Goal: Transaction & Acquisition: Purchase product/service

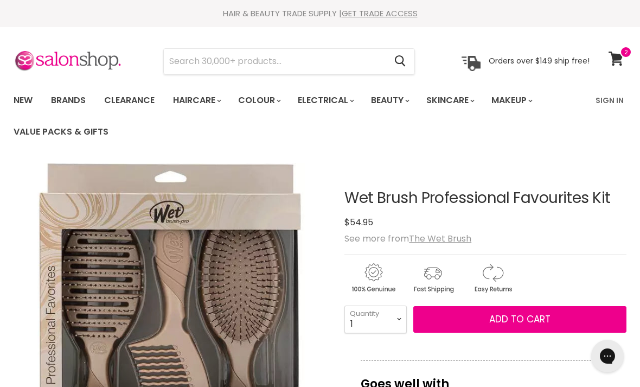
scroll to position [30, 0]
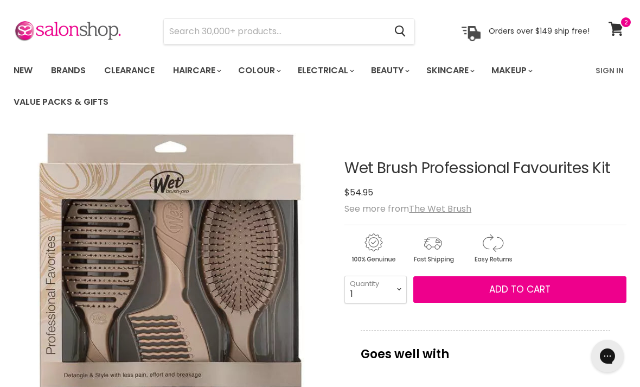
click at [620, 27] on span at bounding box center [626, 22] width 12 height 12
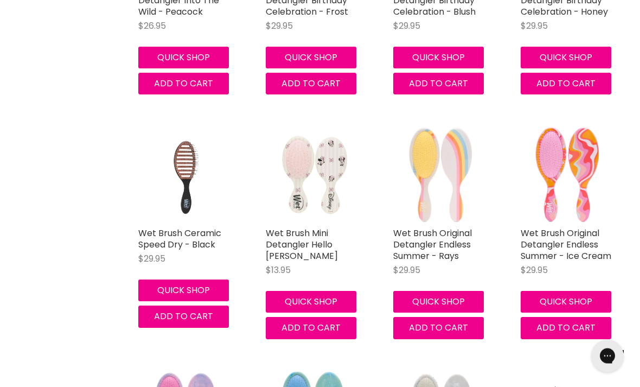
scroll to position [894, 0]
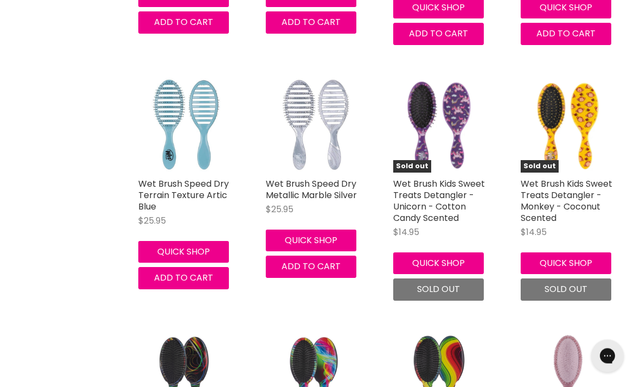
scroll to position [2684, 0]
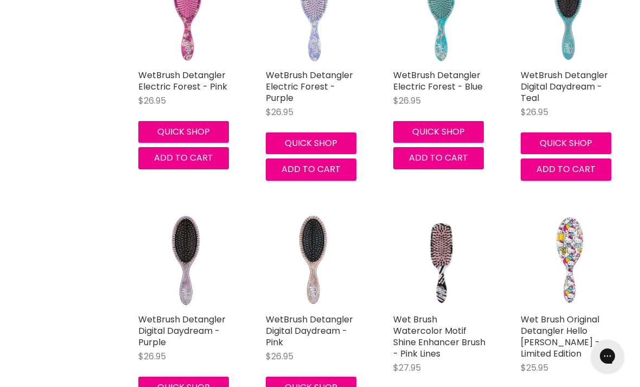
scroll to position [4278, 0]
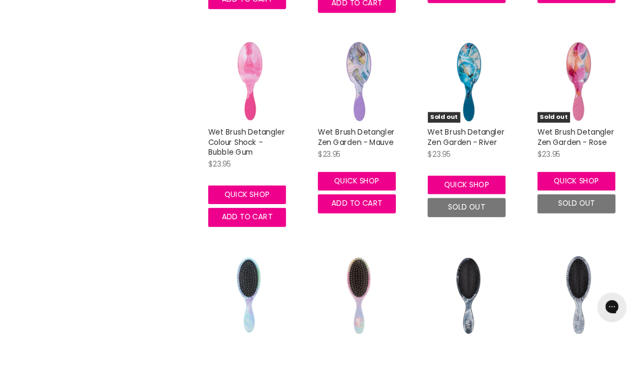
scroll to position [5565, 0]
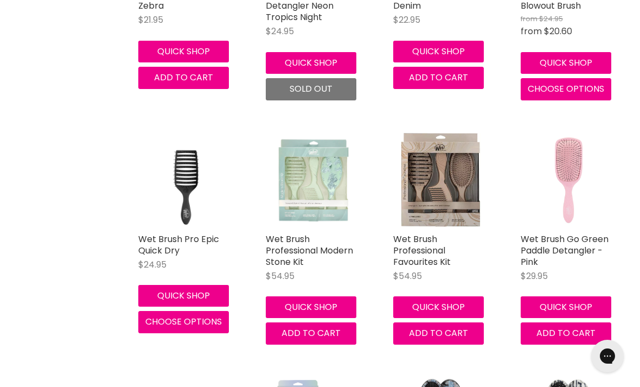
scroll to position [7082, 0]
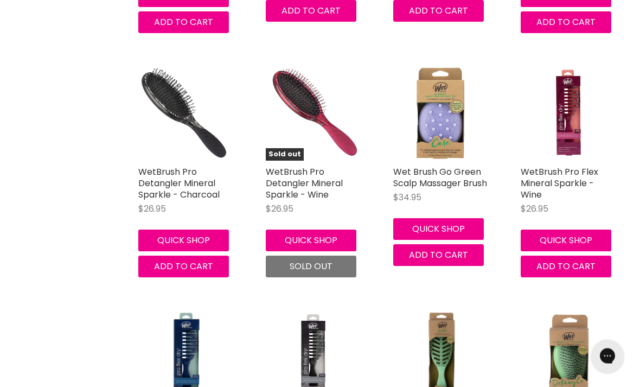
scroll to position [7881, 0]
click at [564, 166] on link "WetBrush Pro Flex Mineral Sparkle - Wine" at bounding box center [560, 182] width 78 height 35
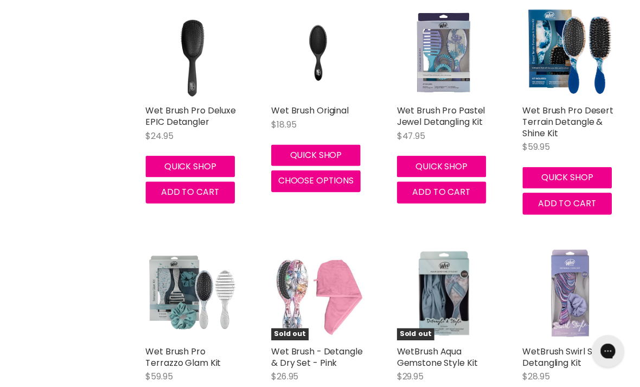
scroll to position [8497, 0]
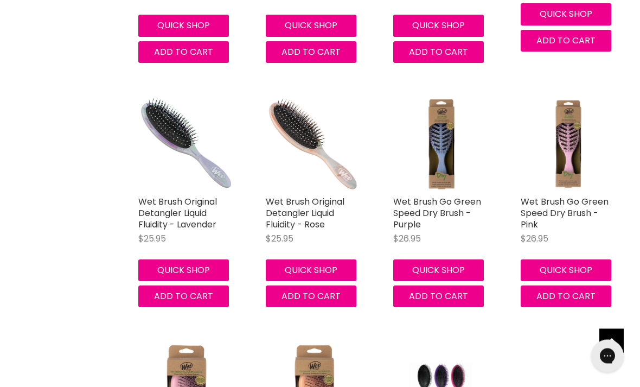
scroll to position [9327, 0]
click at [430, 195] on link "Wet Brush Go Green Speed Dry Brush - Purple" at bounding box center [437, 212] width 88 height 35
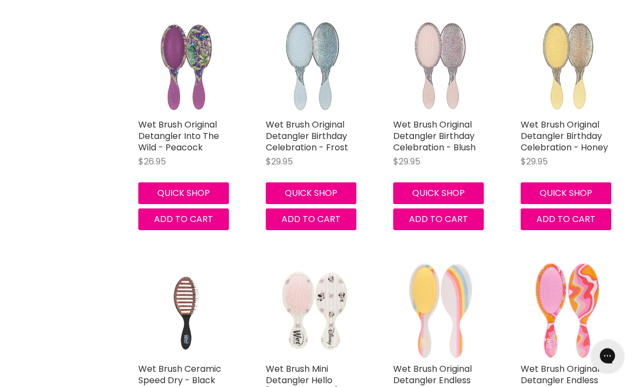
scroll to position [749, 0]
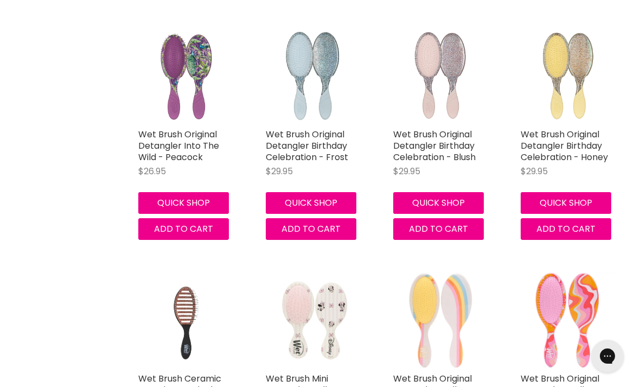
click at [557, 149] on link "Wet Brush Original Detangler Birthday Celebration - Honey" at bounding box center [564, 145] width 87 height 35
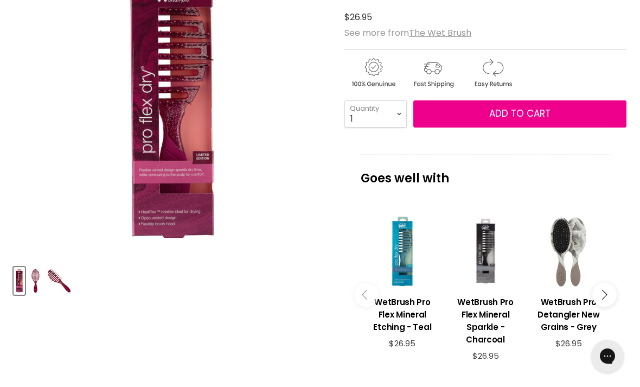
click at [59, 279] on img "Product thumbnails" at bounding box center [59, 280] width 25 height 25
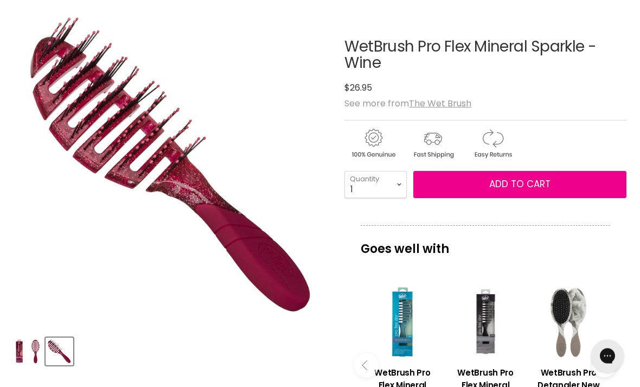
scroll to position [151, 0]
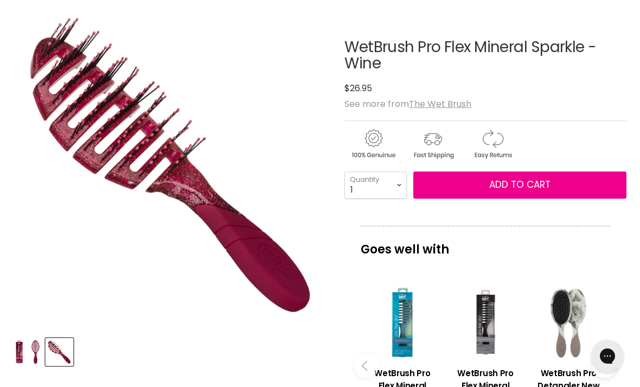
click at [41, 355] on img "Product thumbnails" at bounding box center [35, 351] width 12 height 25
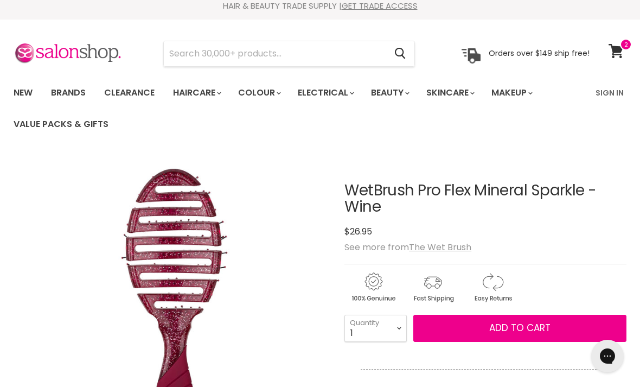
scroll to position [0, 0]
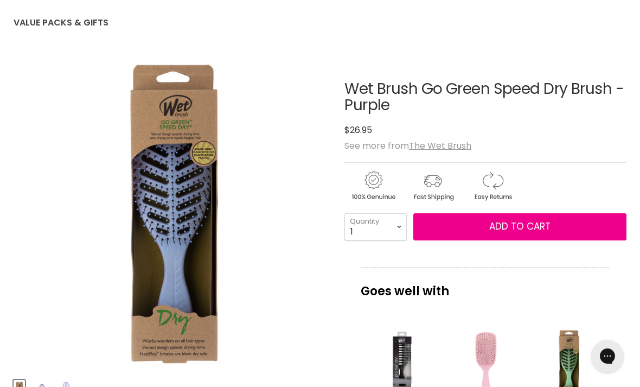
scroll to position [105, 0]
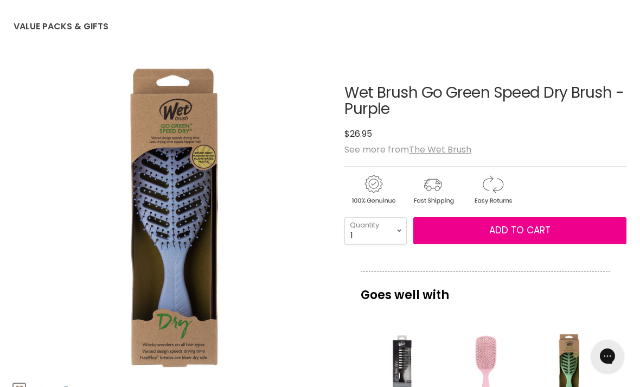
click at [545, 97] on h1 "Wet Brush Go Green Speed Dry Brush - Purple" at bounding box center [485, 102] width 282 height 34
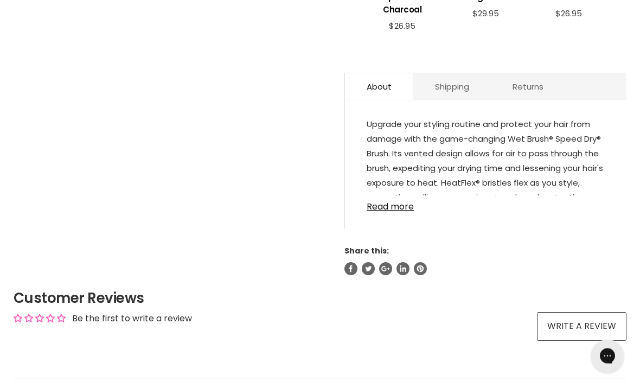
scroll to position [551, 0]
click at [400, 211] on link "Read more" at bounding box center [486, 203] width 238 height 16
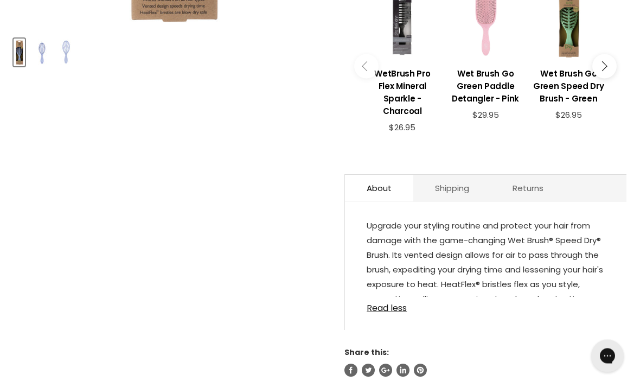
scroll to position [432, 0]
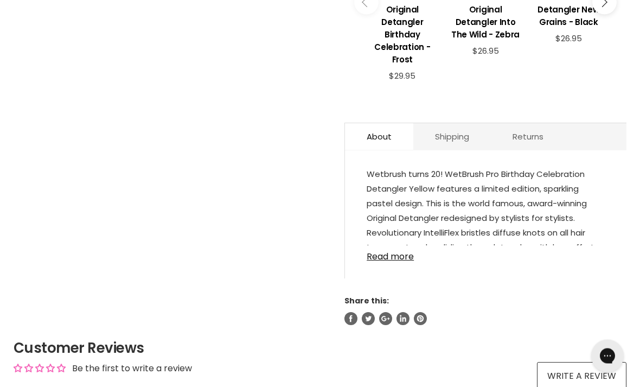
scroll to position [526, 0]
click at [401, 261] on link "Read more" at bounding box center [486, 253] width 238 height 16
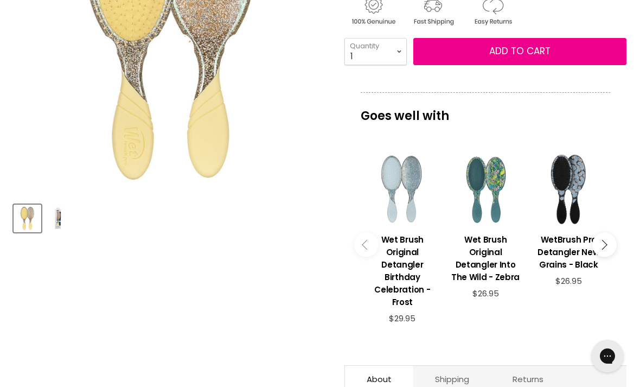
scroll to position [284, 0]
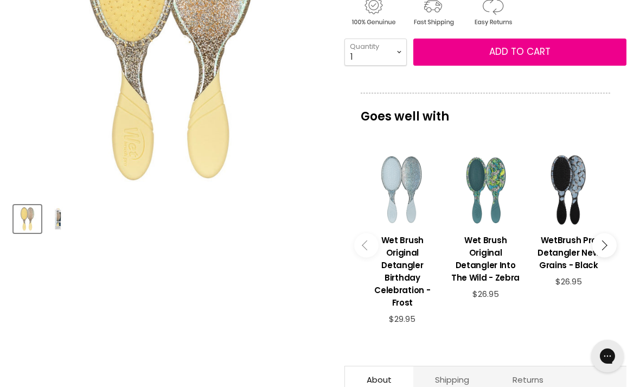
click at [609, 246] on button "Main content" at bounding box center [604, 245] width 24 height 24
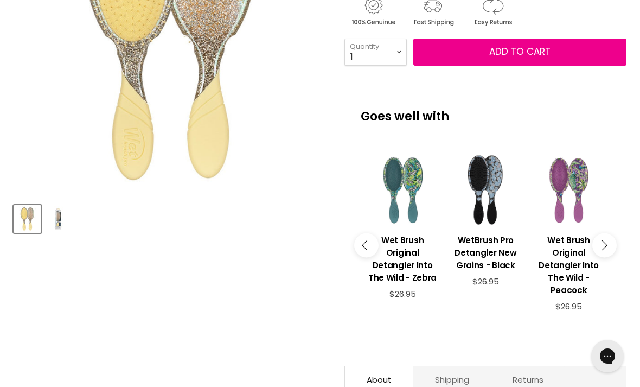
click at [613, 255] on button "Main content" at bounding box center [604, 245] width 24 height 24
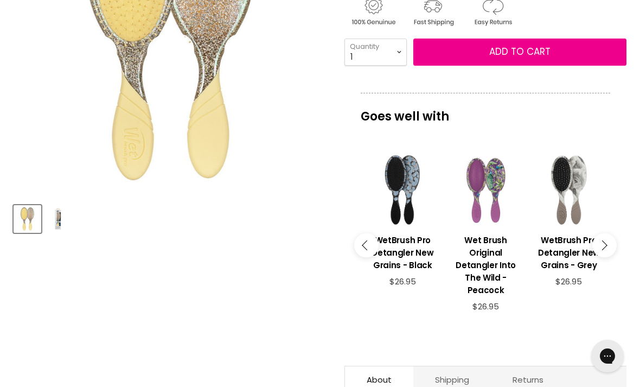
click at [612, 251] on button "Main content" at bounding box center [604, 245] width 24 height 24
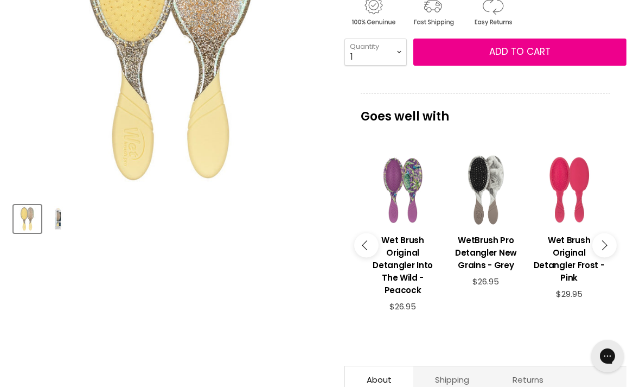
click at [613, 251] on button "Main content" at bounding box center [604, 245] width 24 height 24
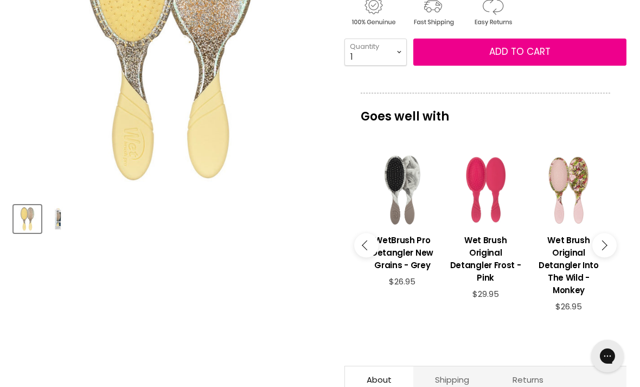
click at [611, 254] on button "Main content" at bounding box center [604, 245] width 24 height 24
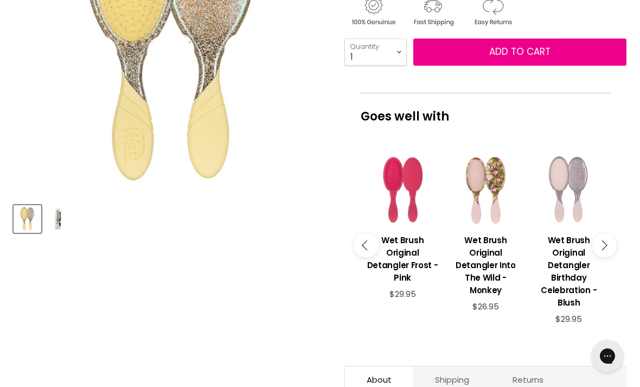
click at [605, 258] on button "Main content" at bounding box center [604, 245] width 24 height 24
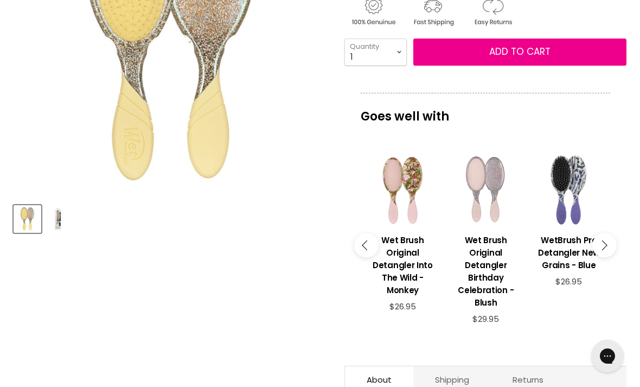
click at [608, 258] on button "Main content" at bounding box center [604, 245] width 24 height 24
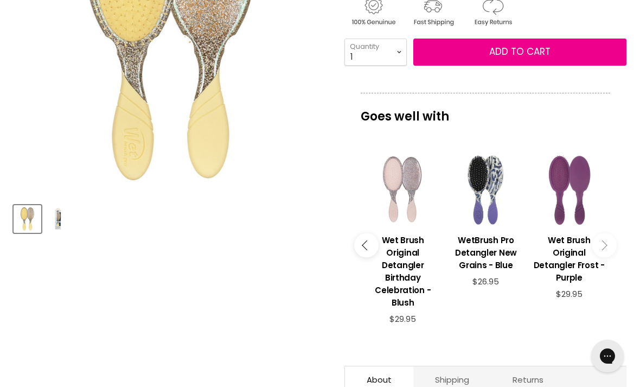
click at [602, 263] on h3 "Wet Brush Original Detangler Frost - Purple" at bounding box center [569, 259] width 72 height 50
click at [609, 233] on button "Main content" at bounding box center [604, 245] width 24 height 24
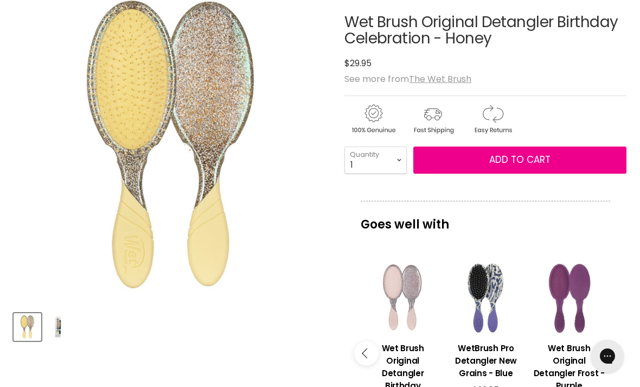
scroll to position [0, 0]
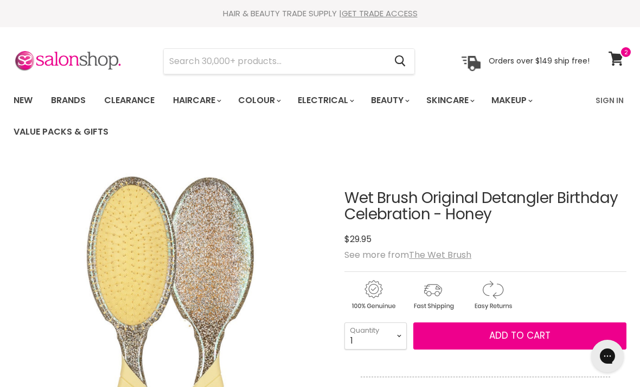
click at [444, 253] on u "The Wet Brush" at bounding box center [440, 254] width 62 height 12
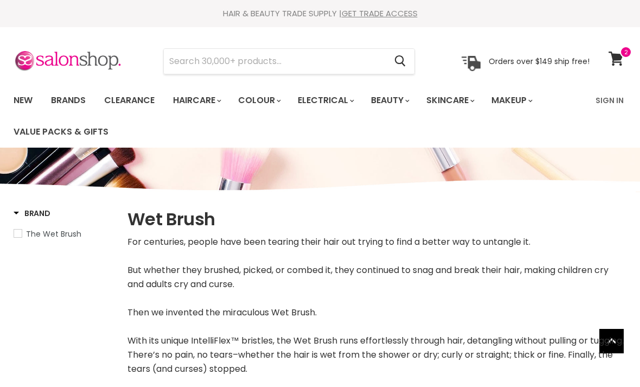
select select "manual"
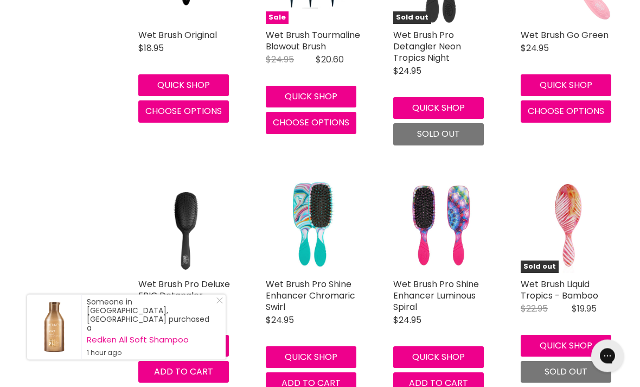
scroll to position [627, 0]
click at [172, 291] on link "Wet Brush Pro Deluxe EPIC Detangler" at bounding box center [184, 290] width 92 height 24
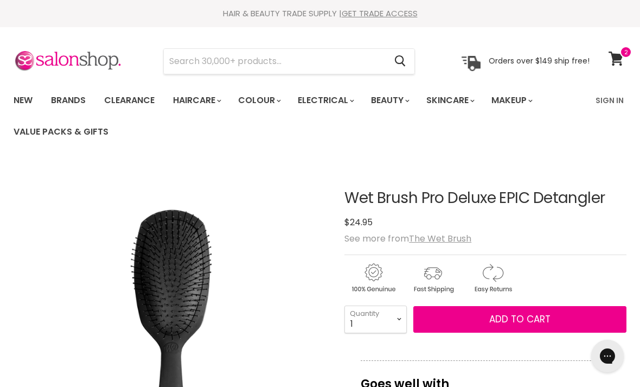
click at [187, 64] on input "Search" at bounding box center [275, 61] width 222 height 25
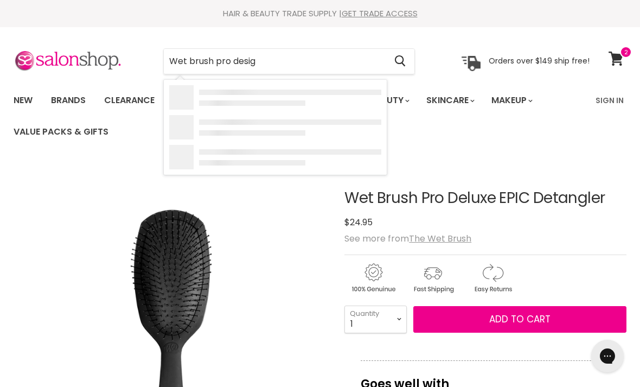
type input "Wet brush pro design"
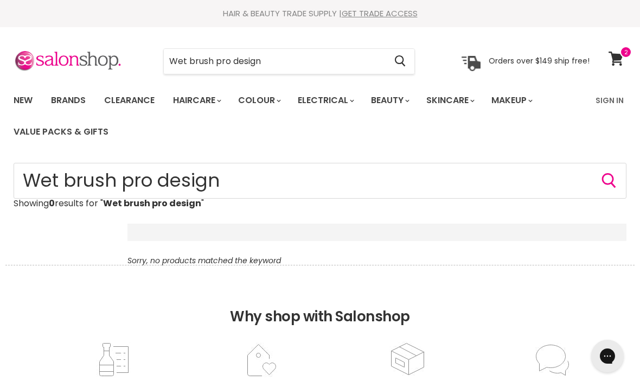
click at [76, 105] on link "Brands" at bounding box center [68, 100] width 51 height 23
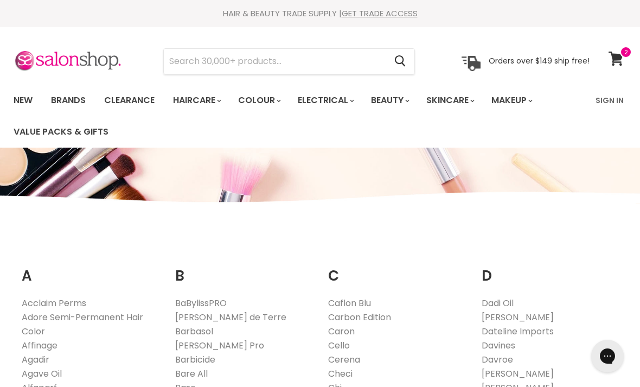
click at [618, 62] on icon at bounding box center [615, 59] width 15 height 14
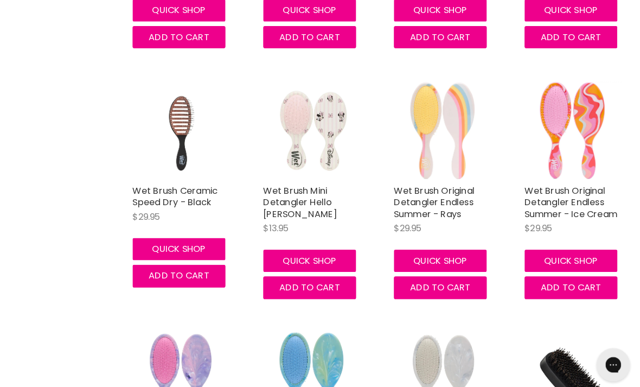
scroll to position [941, 0]
click at [172, 189] on link "Wet Brush Ceramic Speed Dry - Black" at bounding box center [179, 191] width 83 height 24
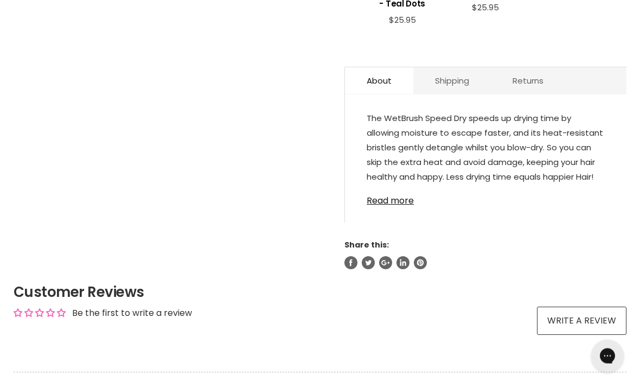
scroll to position [551, 0]
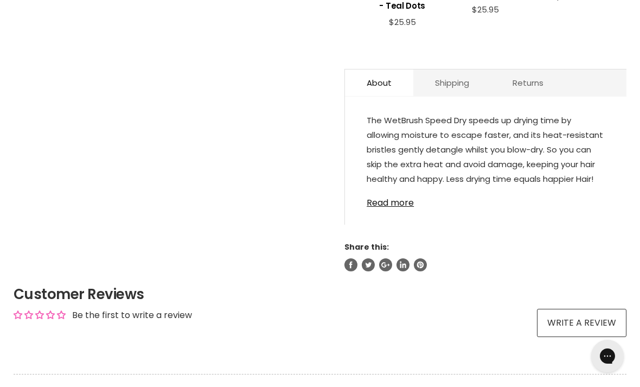
click at [388, 208] on link "Read more" at bounding box center [486, 199] width 238 height 16
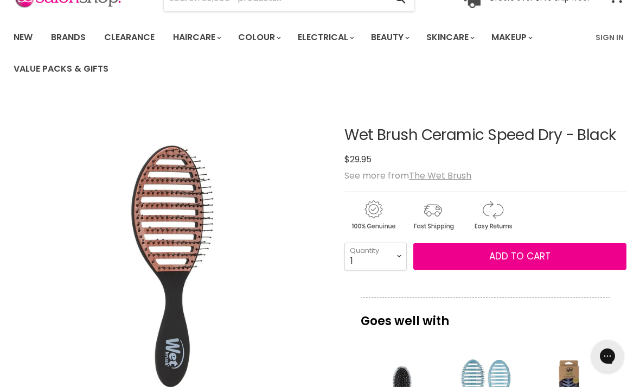
scroll to position [62, 0]
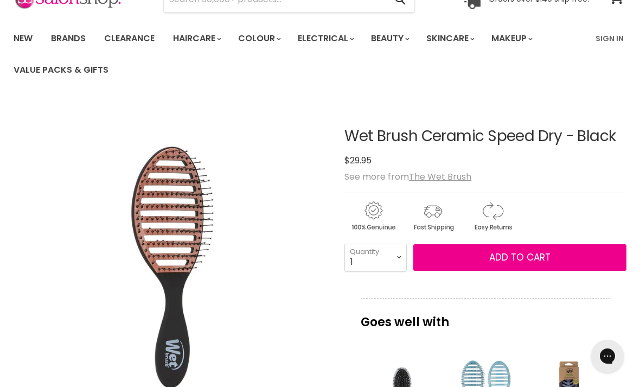
click at [528, 258] on span "Add to cart" at bounding box center [519, 257] width 61 height 13
click at [520, 256] on span "Add to cart" at bounding box center [519, 257] width 61 height 13
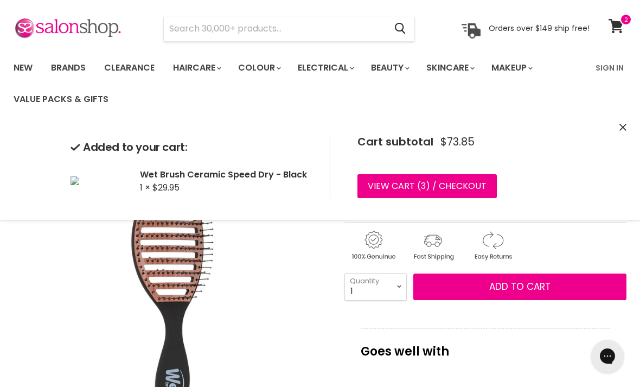
scroll to position [32, 0]
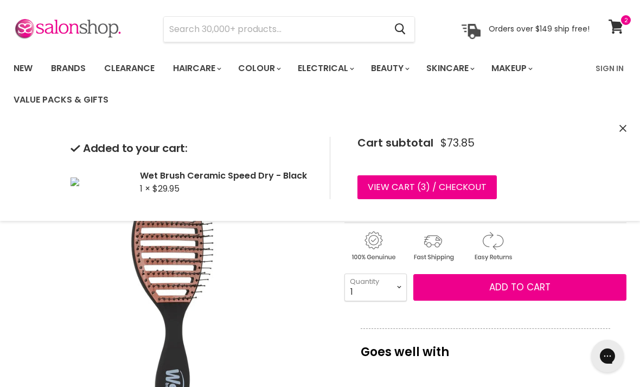
click at [621, 127] on icon "Close" at bounding box center [622, 128] width 7 height 7
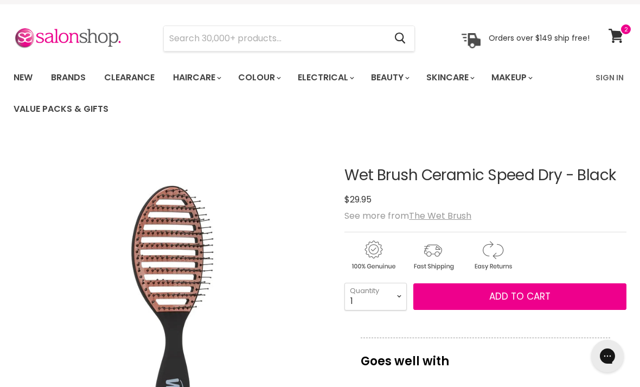
scroll to position [0, 0]
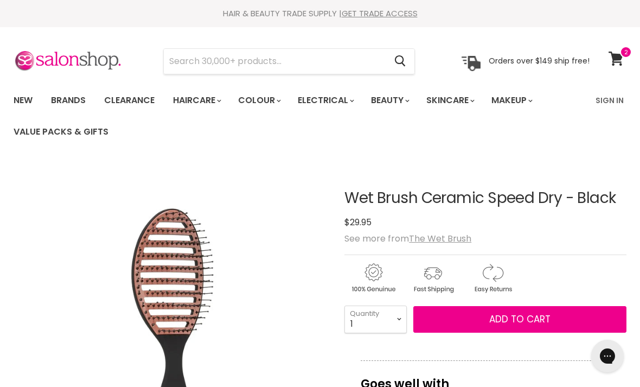
click at [237, 64] on input "Search" at bounding box center [275, 61] width 222 height 25
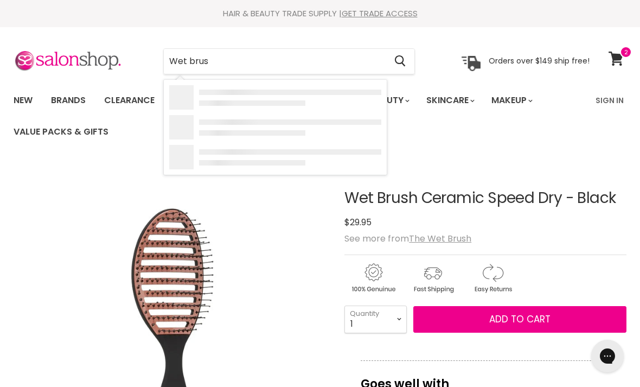
type input "Wet brush"
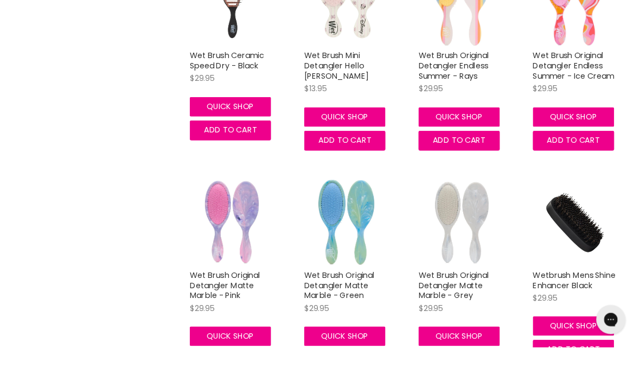
scroll to position [1130, 0]
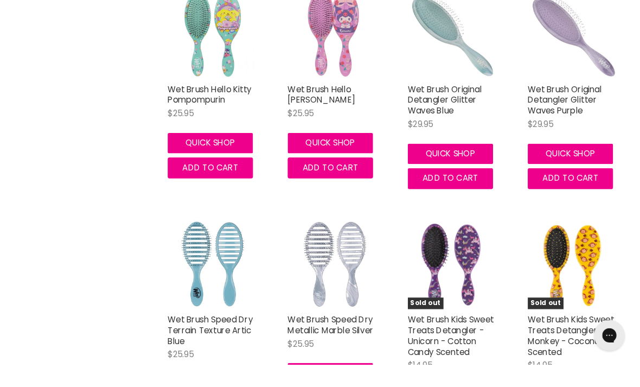
scroll to position [2593, 0]
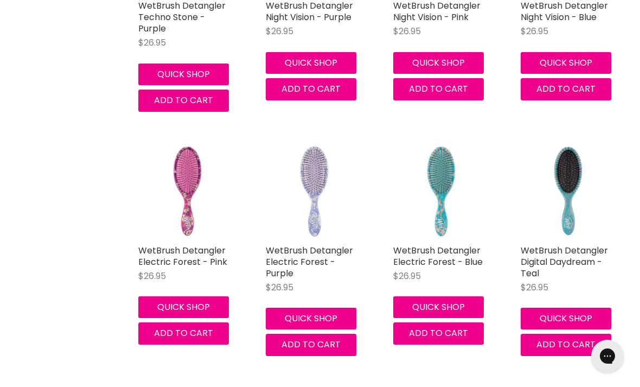
scroll to position [4106, 0]
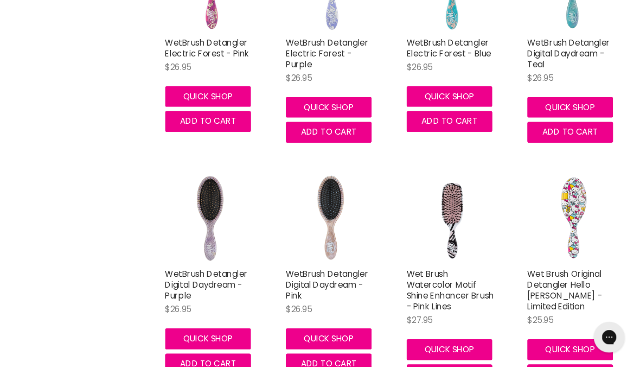
scroll to position [4337, 0]
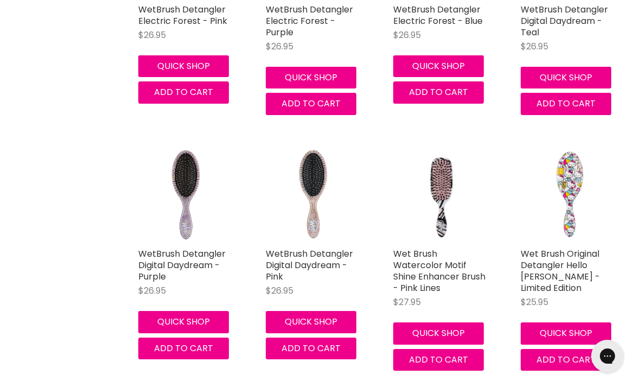
click at [427, 252] on link "Wet Brush Watercolor Motif Shine Enhancer Brush - Pink Lines" at bounding box center [439, 270] width 92 height 47
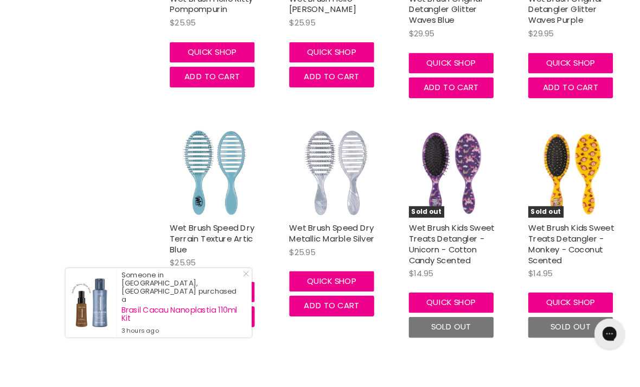
scroll to position [2662, 0]
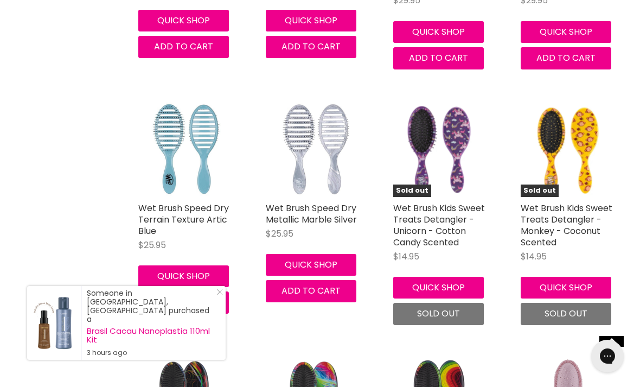
click at [162, 212] on link "Wet Brush Speed Dry Terrain Texture Artic Blue" at bounding box center [183, 219] width 91 height 35
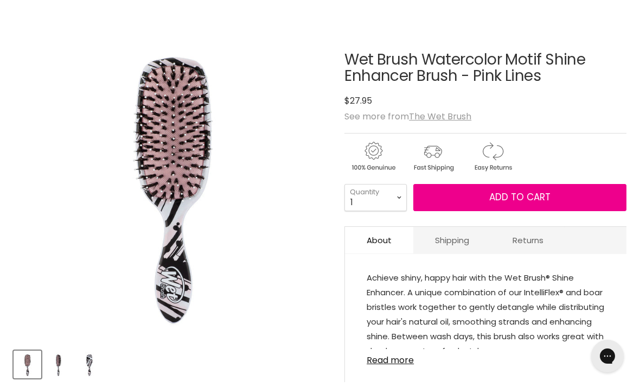
scroll to position [138, 0]
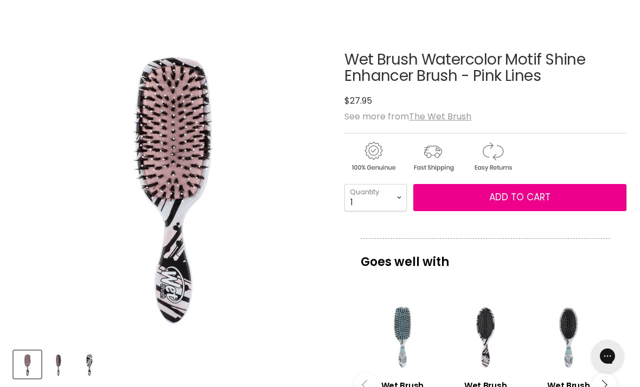
click at [96, 360] on img "Product thumbnails" at bounding box center [88, 363] width 25 height 25
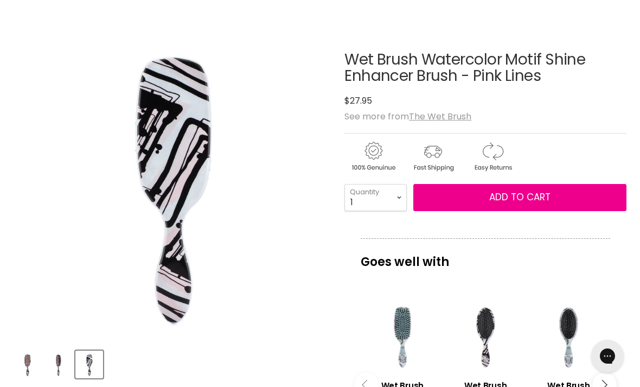
click at [63, 358] on img "Product thumbnails" at bounding box center [58, 363] width 25 height 25
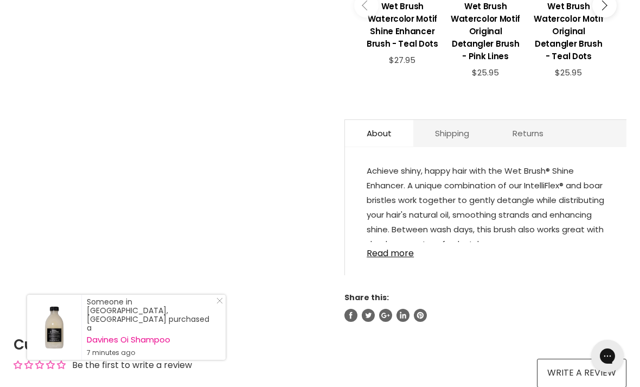
scroll to position [517, 0]
click at [392, 258] on link "Read more" at bounding box center [486, 250] width 238 height 16
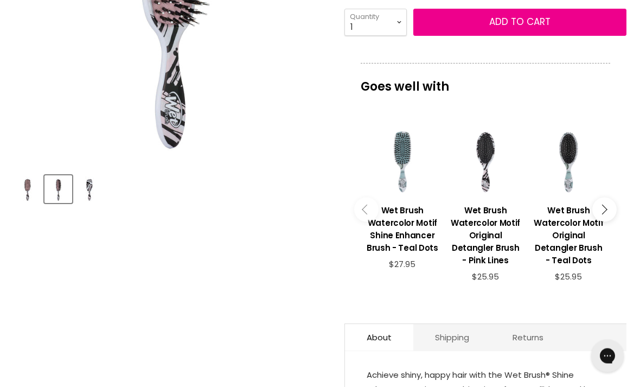
scroll to position [304, 0]
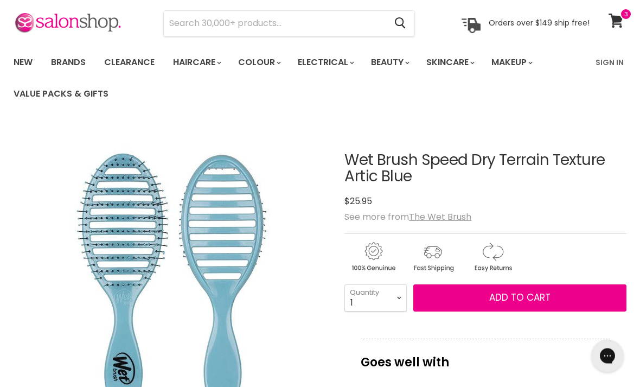
scroll to position [36, 0]
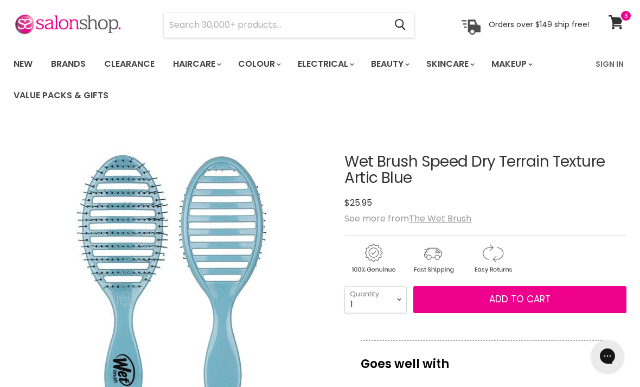
click at [445, 212] on u "The Wet Brush" at bounding box center [440, 218] width 62 height 12
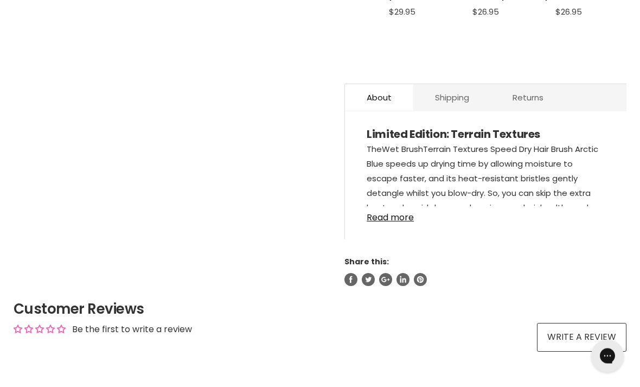
scroll to position [559, 0]
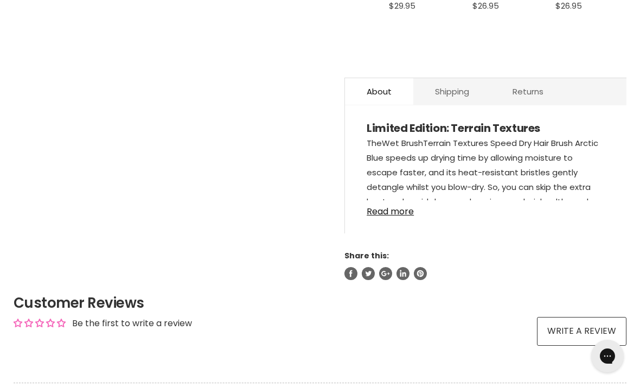
click at [395, 215] on link "Read more" at bounding box center [486, 208] width 238 height 16
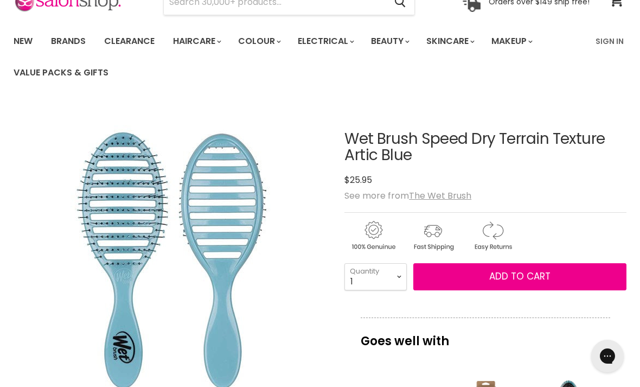
scroll to position [58, 0]
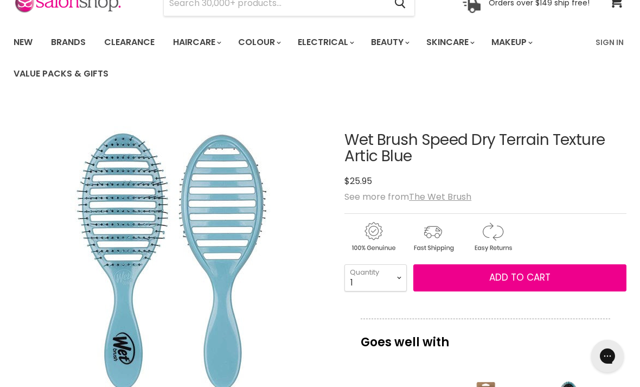
click at [517, 287] on button "Add to cart" at bounding box center [519, 277] width 213 height 27
click at [513, 272] on span "Add to cart" at bounding box center [519, 277] width 61 height 13
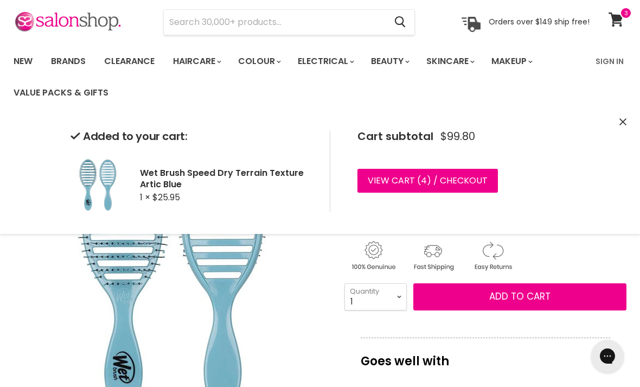
scroll to position [38, 0]
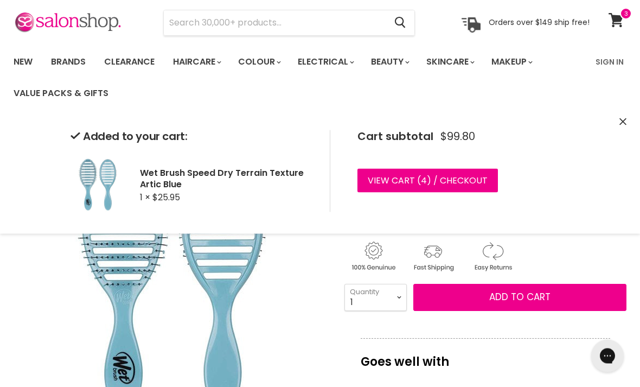
click at [622, 119] on icon "Close" at bounding box center [622, 121] width 7 height 7
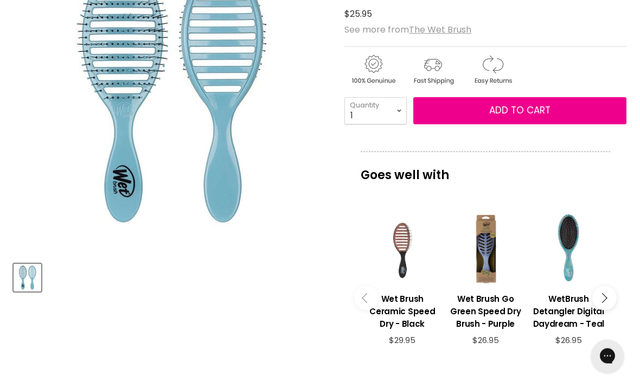
scroll to position [225, 0]
click at [553, 310] on h3 "WetBrush Detangler Digital Daydream - Teal" at bounding box center [568, 310] width 72 height 37
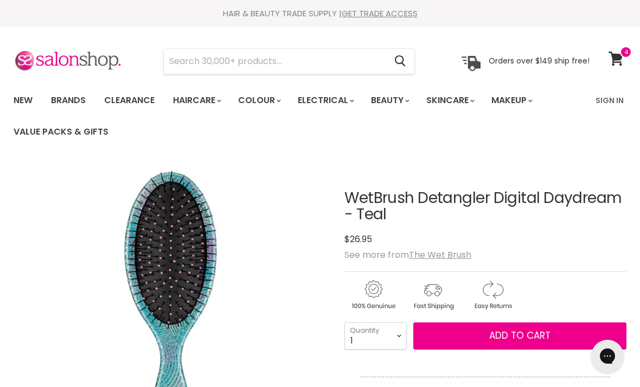
click at [618, 60] on icon at bounding box center [615, 59] width 15 height 14
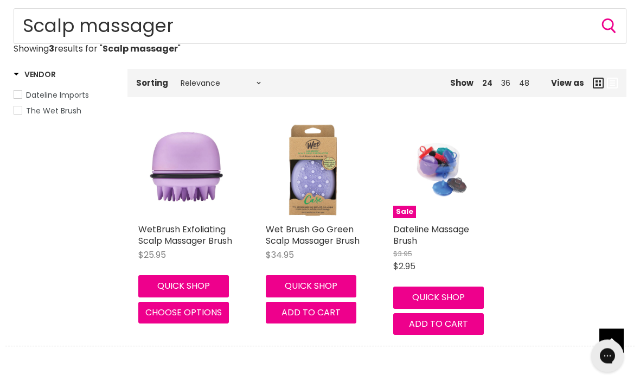
scroll to position [155, 0]
click at [162, 236] on link "WetBrush Exfoliating Scalp Massager Brush" at bounding box center [185, 235] width 94 height 24
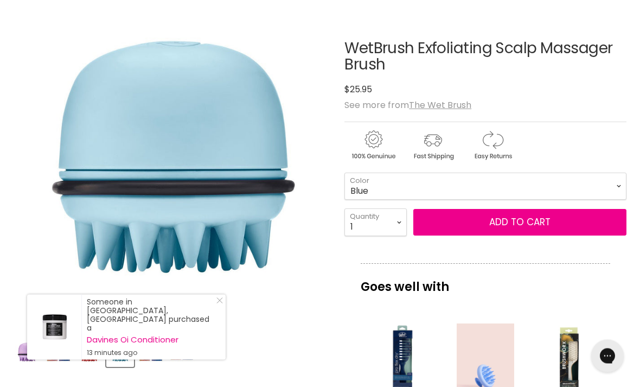
scroll to position [150, 0]
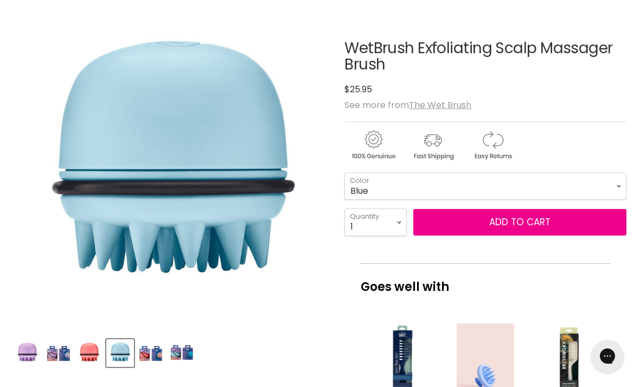
click at [183, 357] on img "Product thumbnails" at bounding box center [181, 352] width 25 height 25
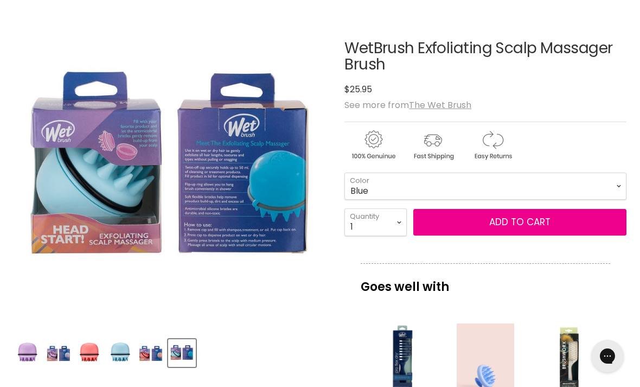
click at [234, 183] on img "WetBrush Exfoliating Scalp Massager Brush image. Click or Scroll to Zoom." at bounding box center [172, 170] width 316 height 316
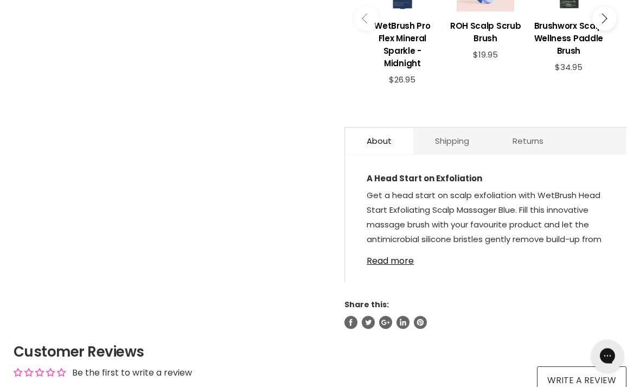
scroll to position [534, 0]
click at [392, 249] on link "Read more" at bounding box center [486, 257] width 238 height 16
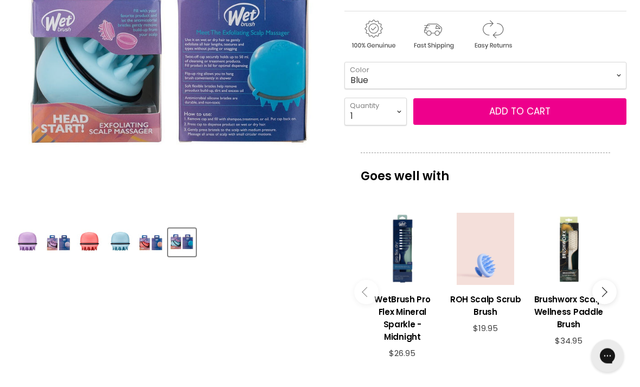
scroll to position [260, 0]
click at [122, 242] on img "Product thumbnails" at bounding box center [119, 241] width 25 height 25
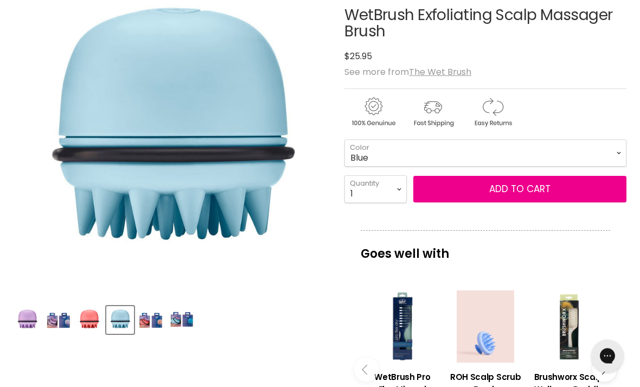
scroll to position [178, 0]
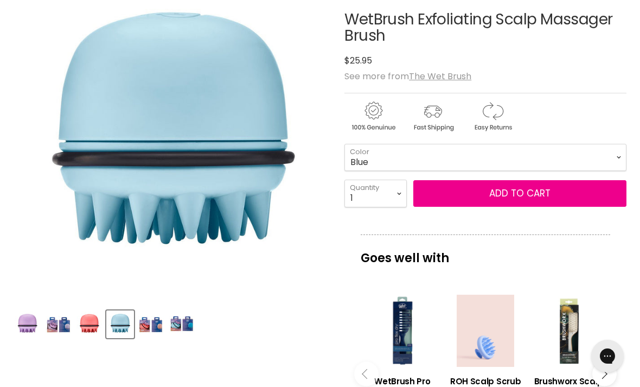
click at [518, 196] on span "Add to cart" at bounding box center [519, 193] width 61 height 13
click at [517, 203] on button "Add to cart" at bounding box center [519, 193] width 213 height 27
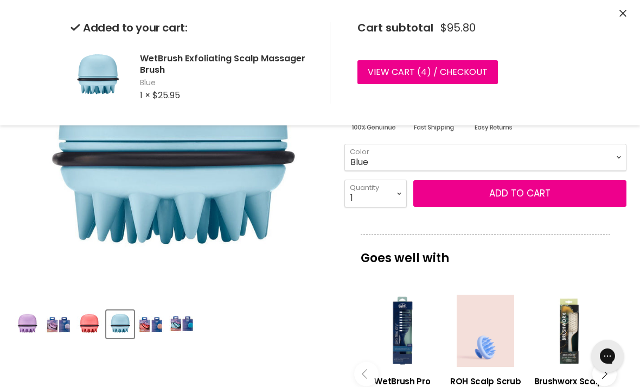
click at [440, 77] on link "View cart ( 4 ) / Checkout" at bounding box center [427, 72] width 140 height 24
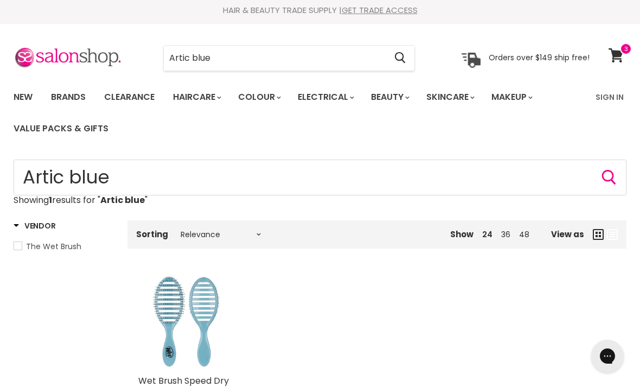
scroll to position [3, 0]
click at [23, 250] on link "The Wet Brush" at bounding box center [64, 247] width 100 height 12
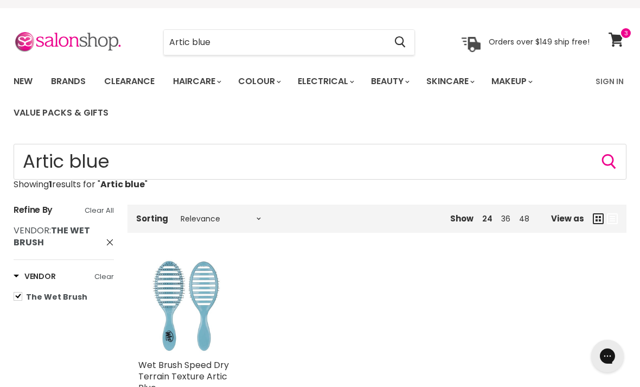
scroll to position [21, 0]
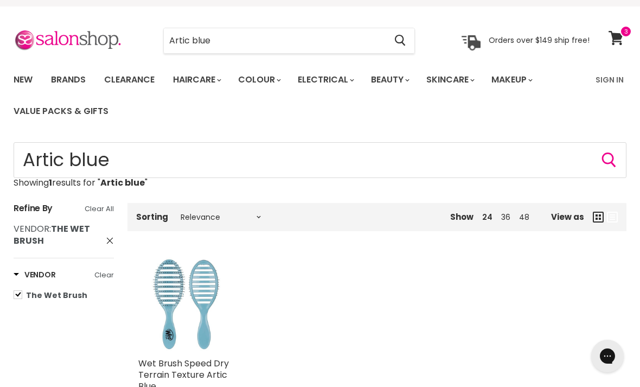
click at [235, 43] on input "Artic blue" at bounding box center [275, 40] width 222 height 25
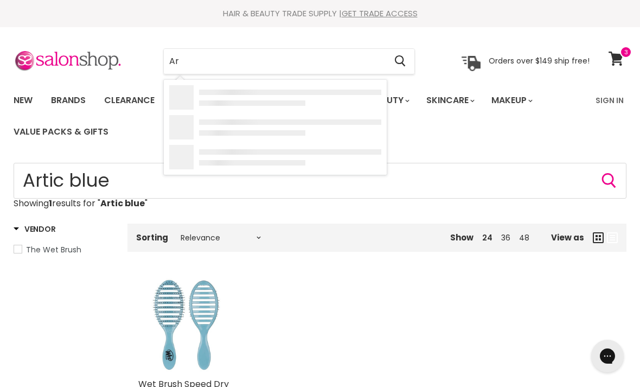
type input "A"
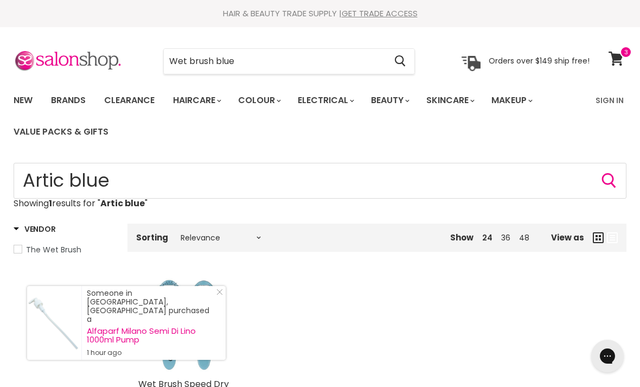
type input "Wet brush blue"
click at [402, 62] on icon "Search" at bounding box center [400, 60] width 11 height 11
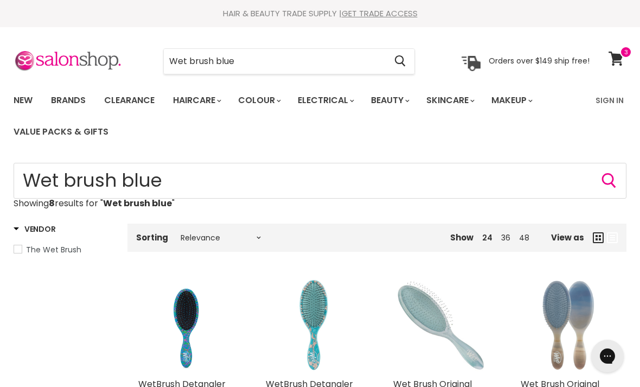
click at [621, 55] on span at bounding box center [626, 52] width 12 height 12
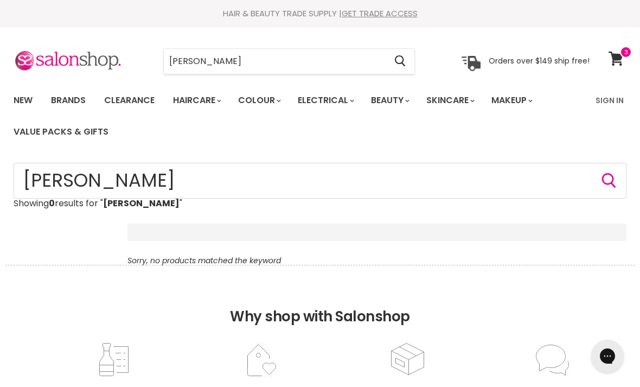
click at [614, 57] on icon at bounding box center [615, 59] width 15 height 14
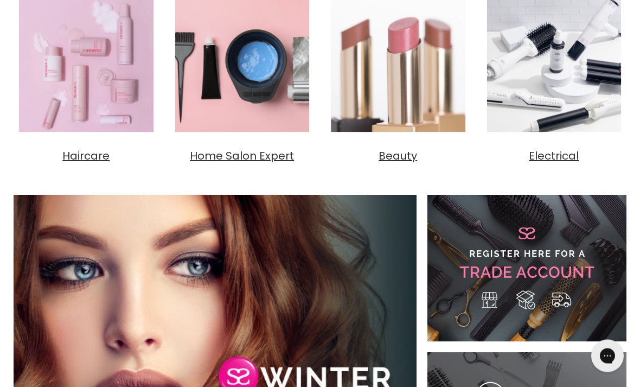
scroll to position [456, 0]
click at [396, 155] on span "Beauty" at bounding box center [397, 155] width 38 height 15
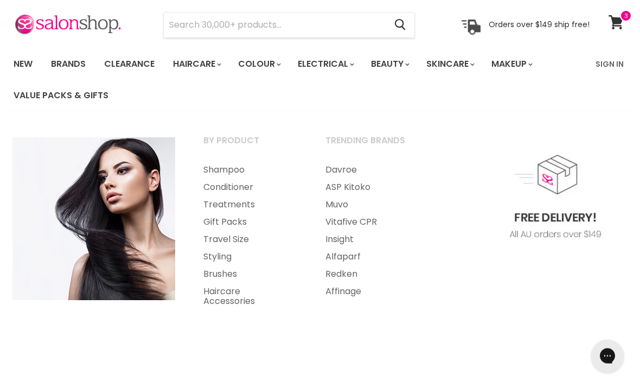
scroll to position [38, 0]
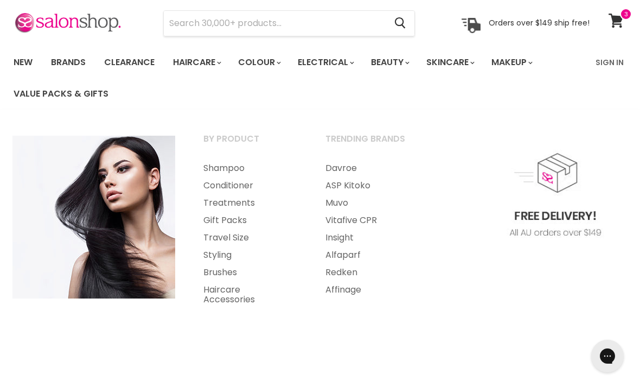
click at [226, 203] on link "Treatments" at bounding box center [250, 202] width 120 height 17
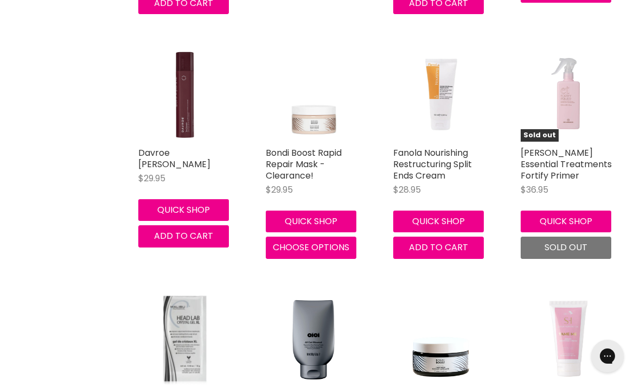
scroll to position [2805, 0]
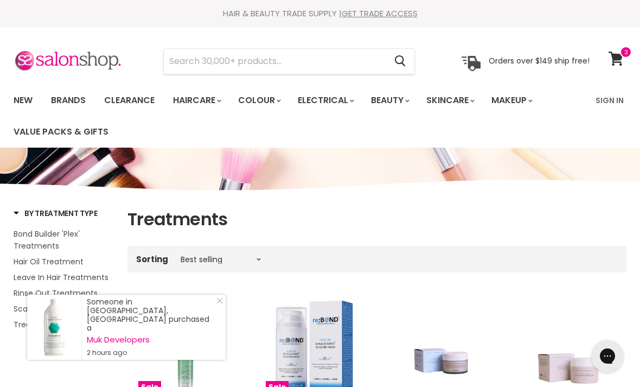
click at [616, 62] on icon at bounding box center [615, 59] width 15 height 14
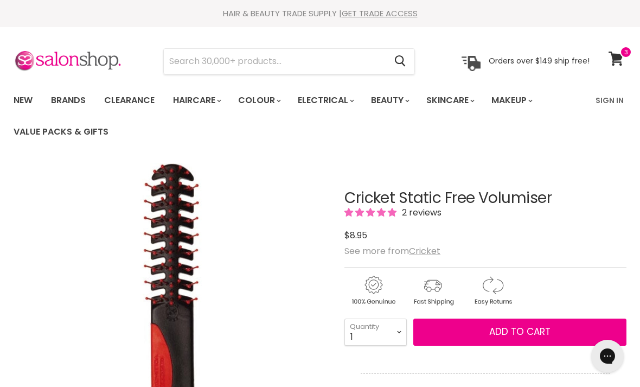
click at [617, 58] on icon at bounding box center [615, 59] width 15 height 14
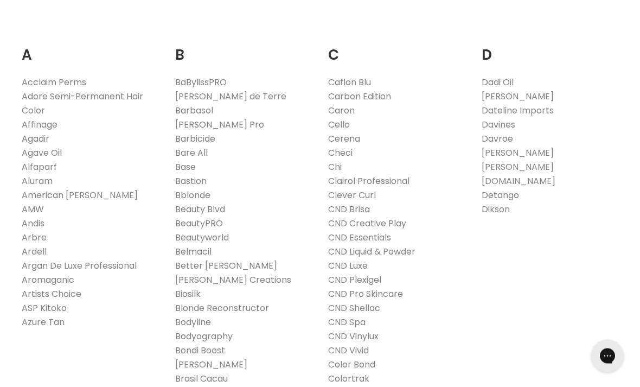
scroll to position [221, 0]
click at [495, 124] on link "Davines" at bounding box center [498, 124] width 34 height 12
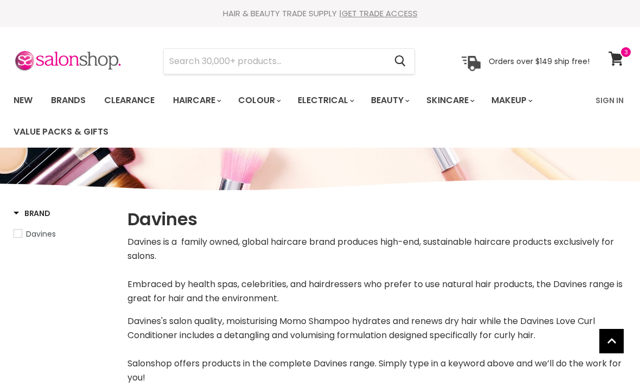
select select "manual"
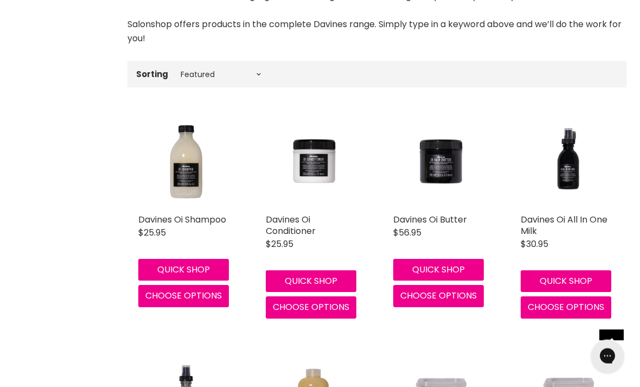
scroll to position [339, 0]
click at [433, 221] on link "Davines Oi Butter" at bounding box center [430, 219] width 74 height 12
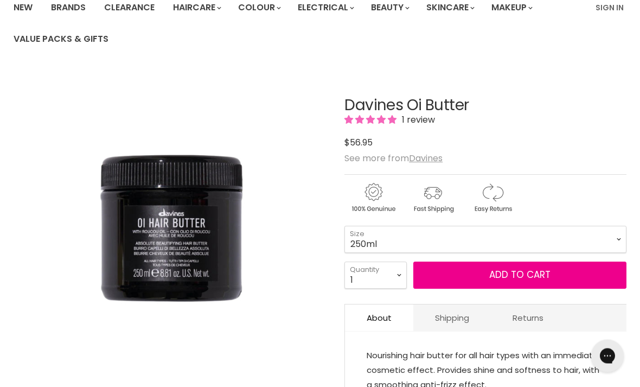
scroll to position [92, 0]
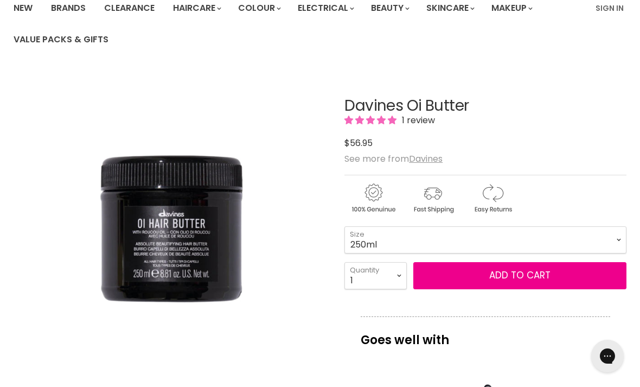
click at [417, 125] on span "1 review" at bounding box center [417, 120] width 36 height 12
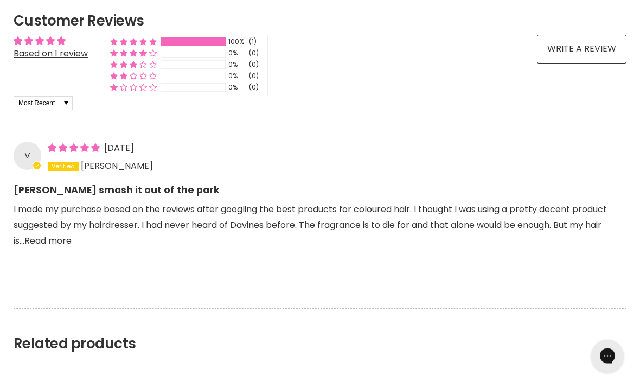
scroll to position [860, 0]
click at [38, 242] on link "Read more" at bounding box center [47, 240] width 47 height 12
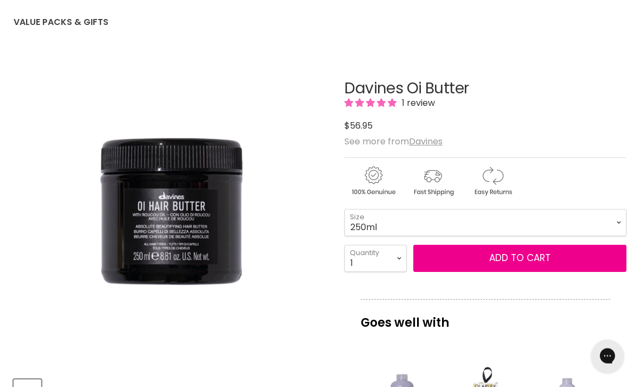
scroll to position [109, 0]
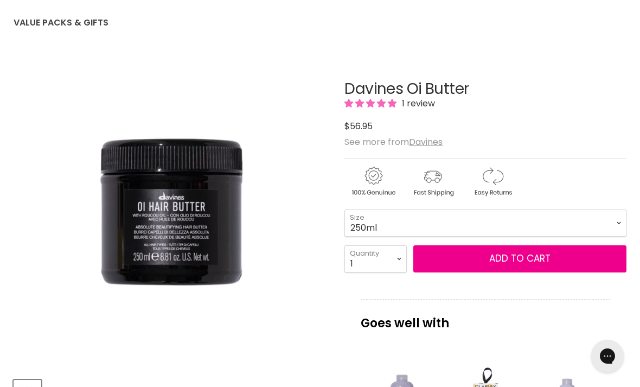
click at [523, 259] on span "Add to cart" at bounding box center [519, 258] width 61 height 13
click at [511, 256] on span "Add to cart" at bounding box center [519, 258] width 61 height 13
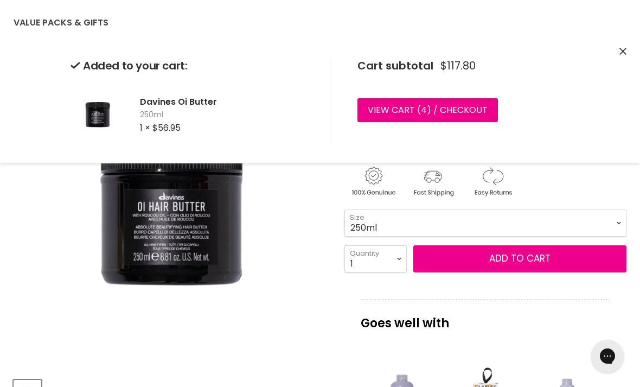
click at [625, 51] on icon "Close" at bounding box center [622, 51] width 7 height 7
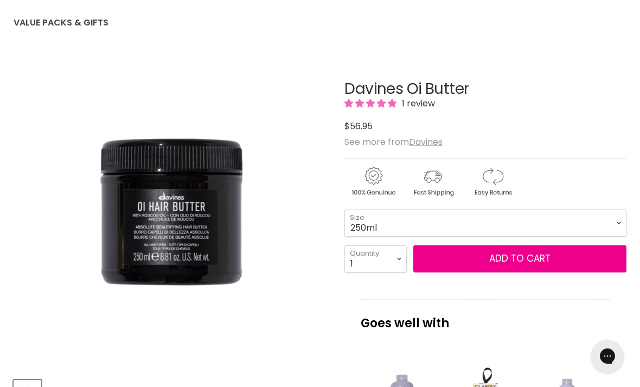
scroll to position [162, 0]
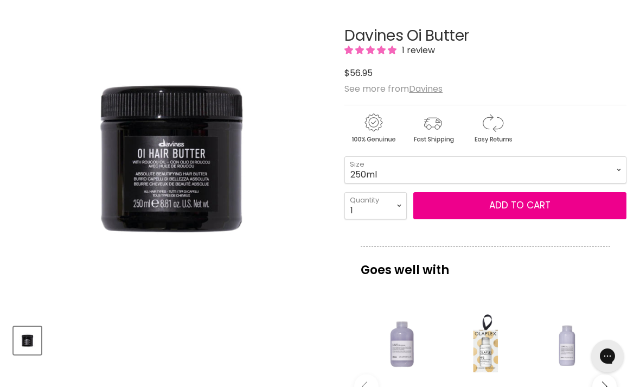
click at [430, 86] on u "Davines" at bounding box center [426, 88] width 34 height 12
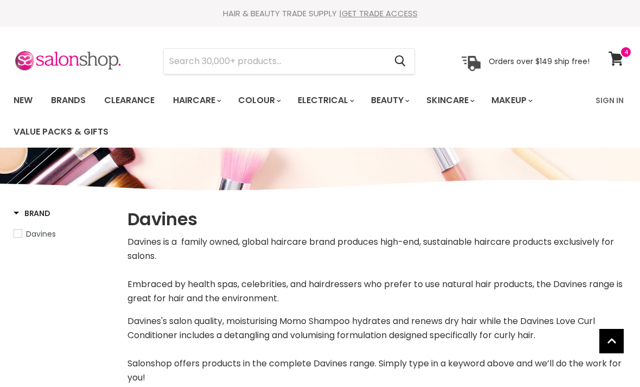
select select "manual"
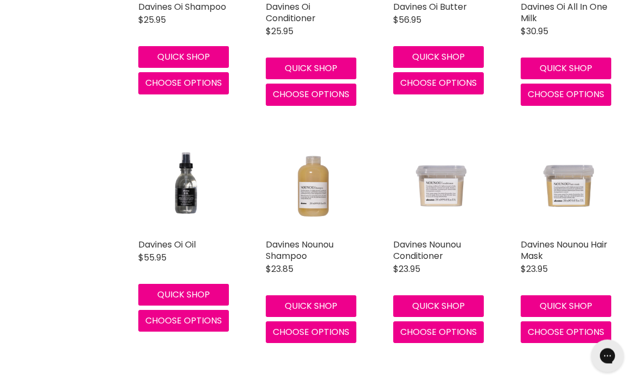
scroll to position [551, 0]
click at [159, 242] on link "Davines Oi Oil" at bounding box center [166, 244] width 57 height 12
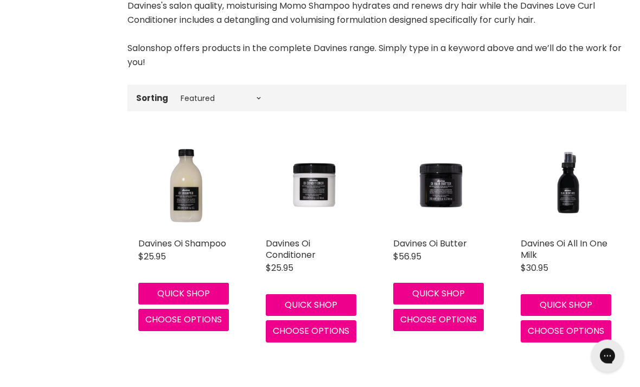
scroll to position [315, 0]
click at [553, 240] on link "Davines Oi All In One Milk" at bounding box center [564, 249] width 87 height 24
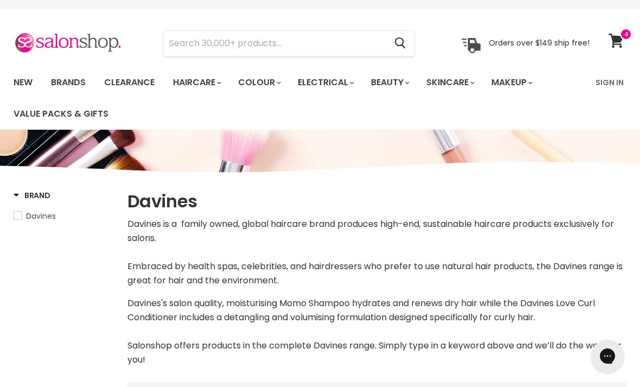
scroll to position [0, 0]
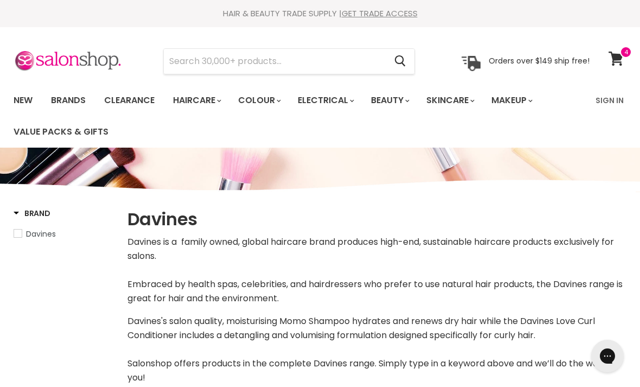
click at [621, 58] on icon at bounding box center [615, 59] width 15 height 14
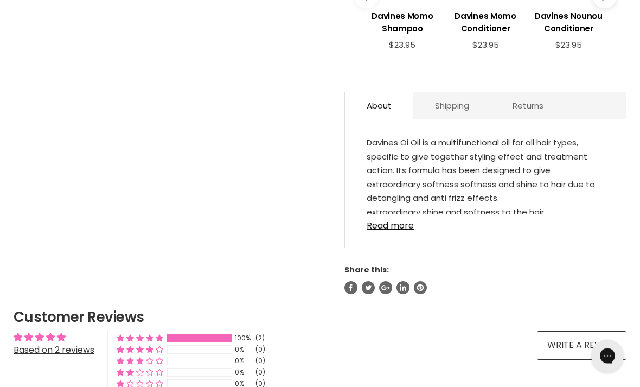
scroll to position [542, 0]
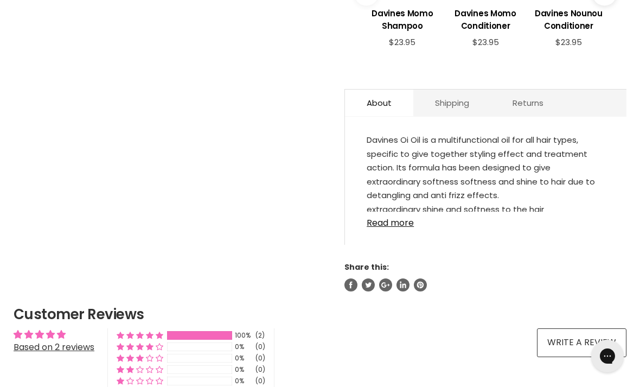
click at [387, 228] on link "Read more" at bounding box center [486, 219] width 238 height 16
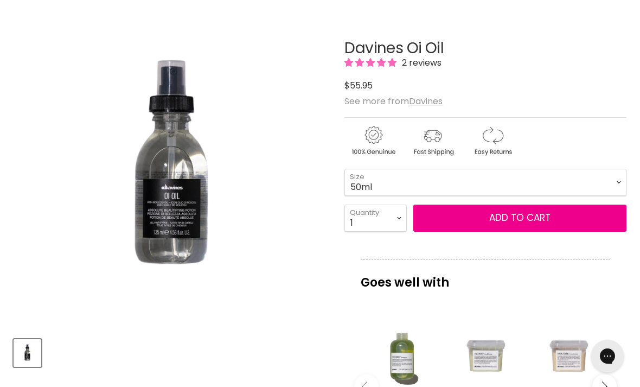
scroll to position [130, 0]
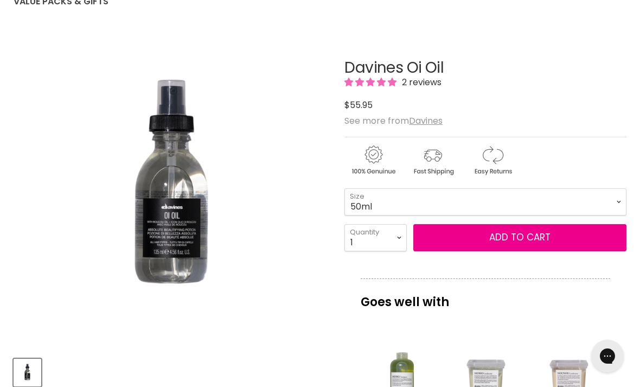
click at [516, 236] on span "Add to cart" at bounding box center [519, 236] width 61 height 13
click at [519, 243] on span "Add to cart" at bounding box center [519, 236] width 61 height 13
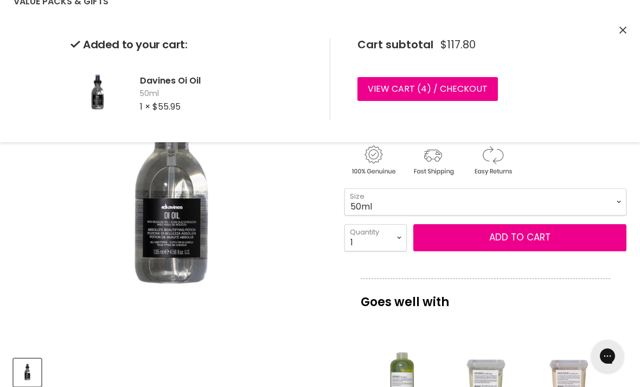
click at [621, 35] on button "Close" at bounding box center [622, 30] width 7 height 11
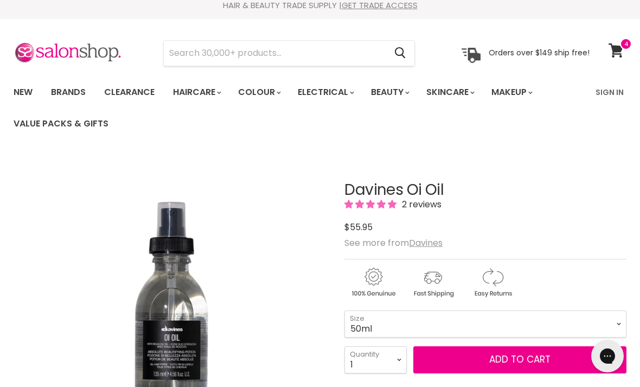
scroll to position [0, 0]
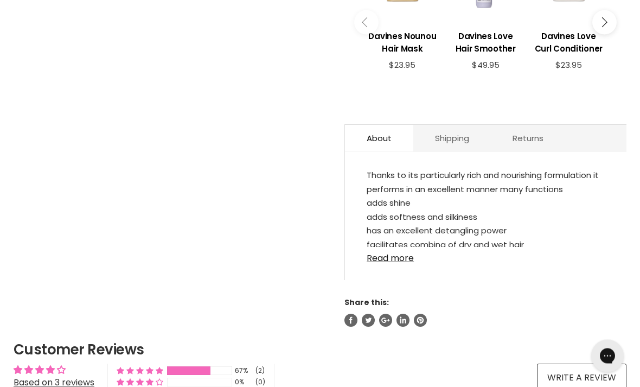
scroll to position [519, 0]
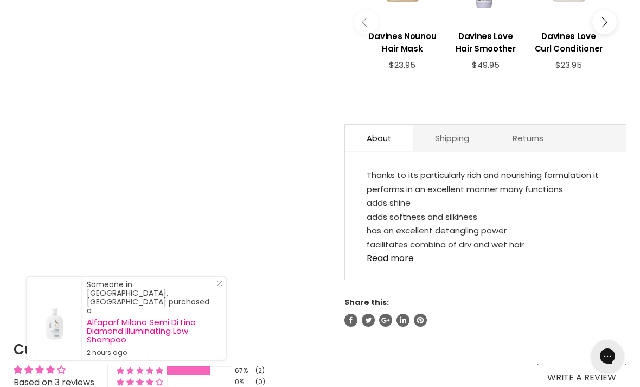
click at [389, 258] on link "Read more" at bounding box center [486, 255] width 238 height 16
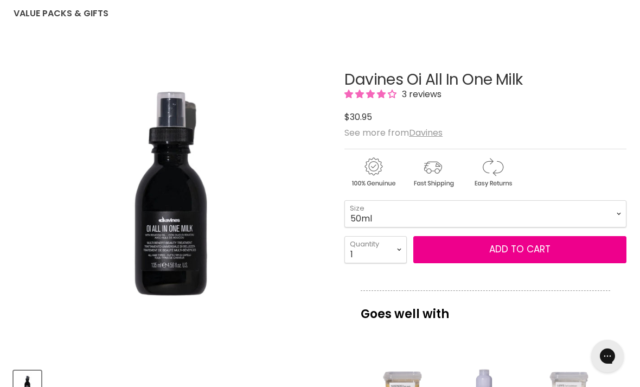
scroll to position [118, 0]
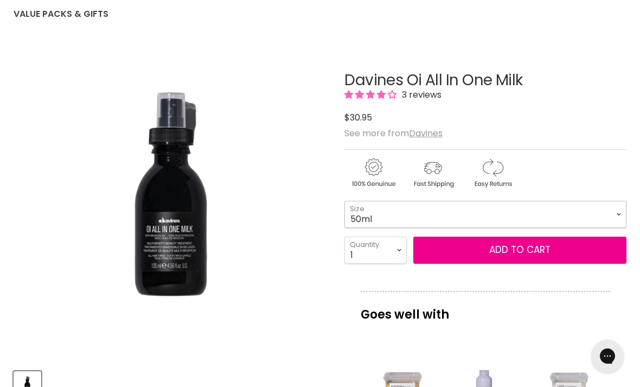
click at [609, 212] on select "50ml 135ml" at bounding box center [485, 214] width 282 height 27
select select "135ml"
click at [517, 248] on button "Add to cart" at bounding box center [519, 249] width 213 height 27
click at [509, 254] on button "Add to cart" at bounding box center [519, 249] width 213 height 27
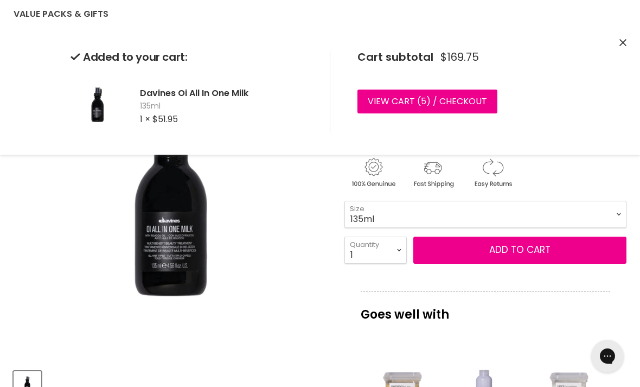
click at [625, 44] on icon "Close" at bounding box center [622, 42] width 7 height 7
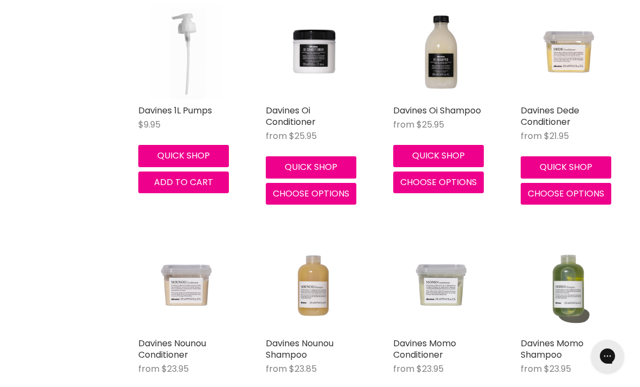
scroll to position [276, 0]
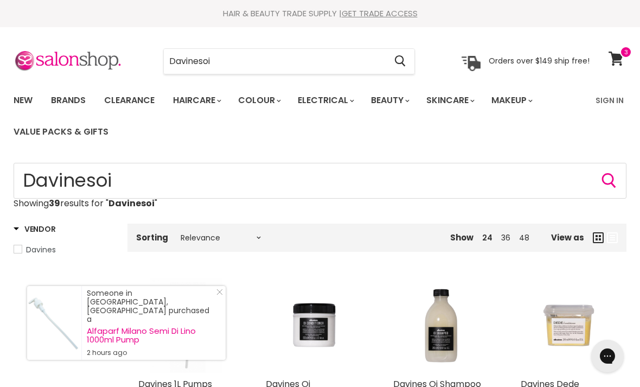
click at [237, 65] on input "Davinesoi" at bounding box center [275, 61] width 222 height 25
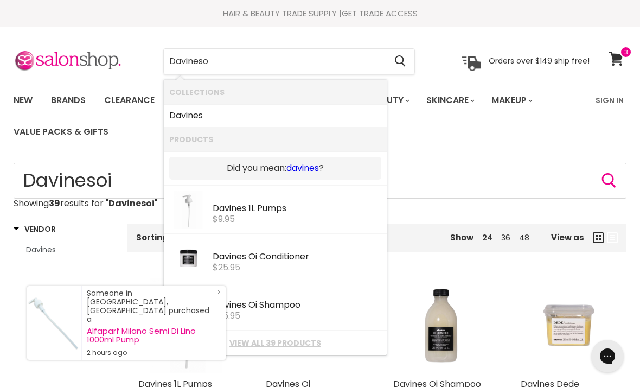
type input "Davines"
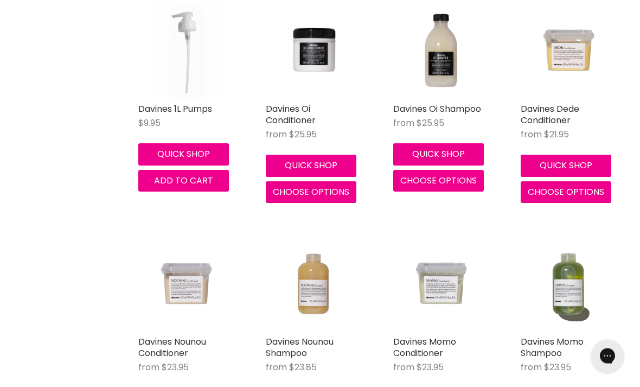
scroll to position [275, 0]
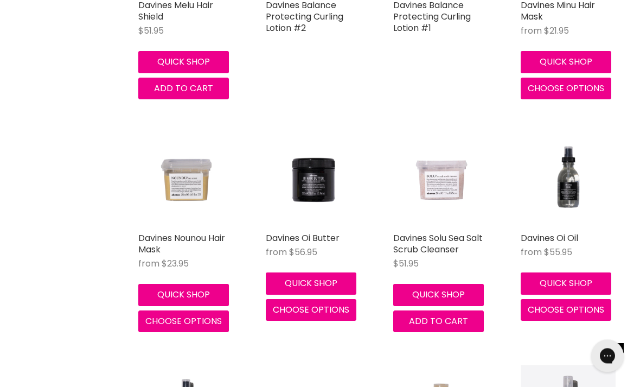
scroll to position [1786, 0]
click at [566, 306] on span "Choose options" at bounding box center [566, 309] width 76 height 12
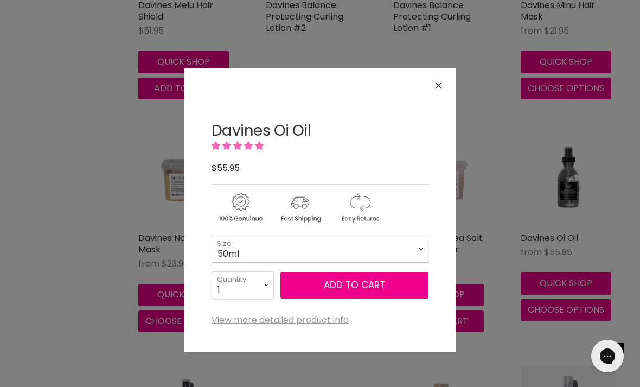
click at [412, 245] on select "50ml 135ml" at bounding box center [319, 248] width 217 height 27
select select "135ml"
click at [375, 285] on button "Add to cart" at bounding box center [354, 285] width 148 height 27
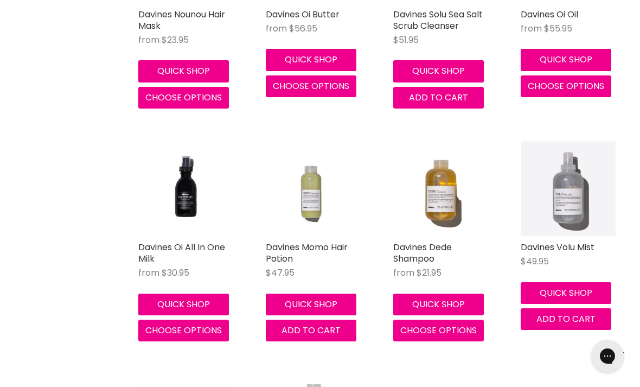
scroll to position [2009, 0]
click at [196, 327] on span "Choose options" at bounding box center [183, 330] width 76 height 12
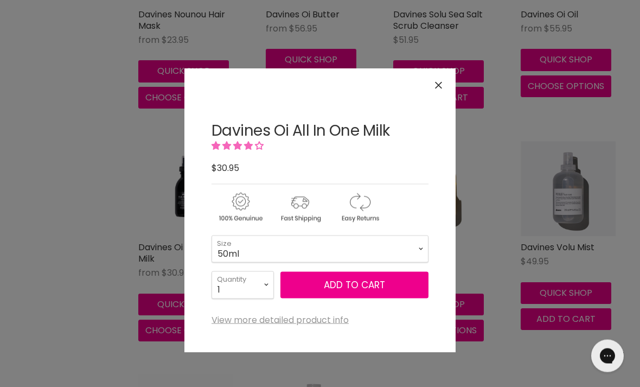
scroll to position [2009, 0]
click at [389, 254] on select "50ml 135ml" at bounding box center [319, 248] width 217 height 27
select select "135ml"
click at [382, 291] on button "Add to cart" at bounding box center [354, 285] width 148 height 27
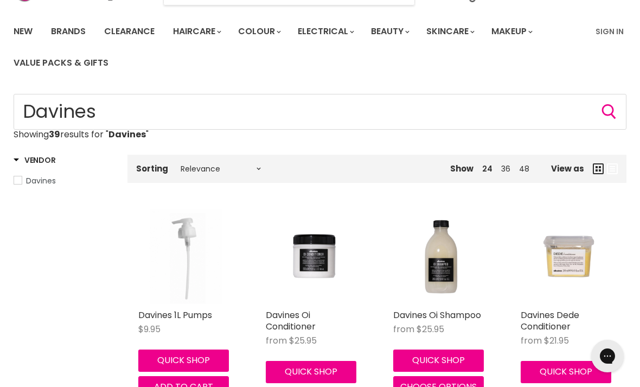
scroll to position [0, 0]
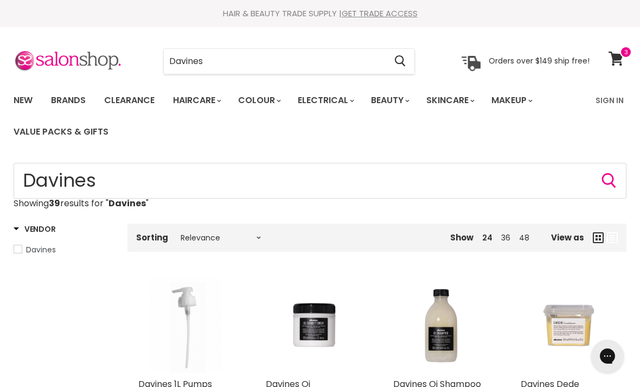
click at [619, 60] on icon at bounding box center [615, 59] width 15 height 14
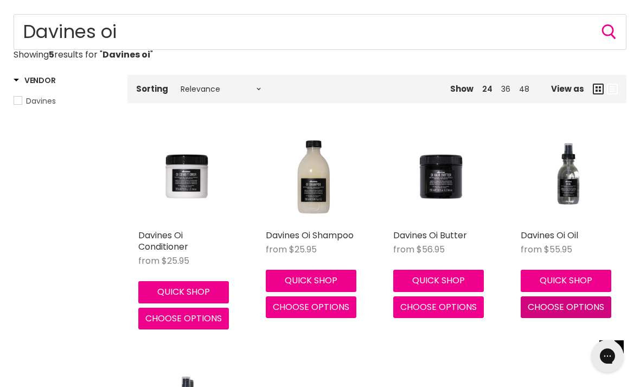
click at [559, 304] on span "Choose options" at bounding box center [566, 306] width 76 height 12
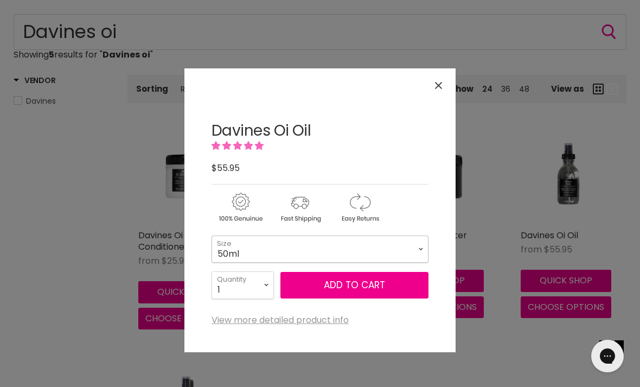
click at [407, 252] on select "50ml 135ml" at bounding box center [319, 248] width 217 height 27
select select "135ml"
click at [352, 283] on button "Add to cart" at bounding box center [354, 285] width 148 height 27
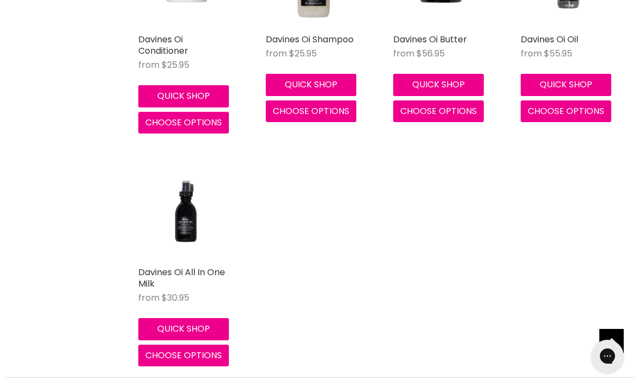
scroll to position [337, 0]
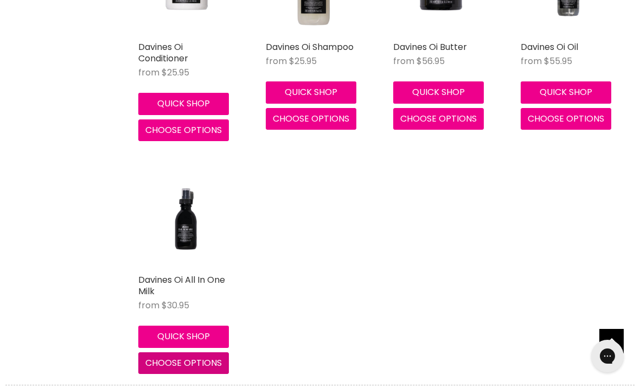
click at [197, 366] on span "Choose options" at bounding box center [183, 362] width 76 height 12
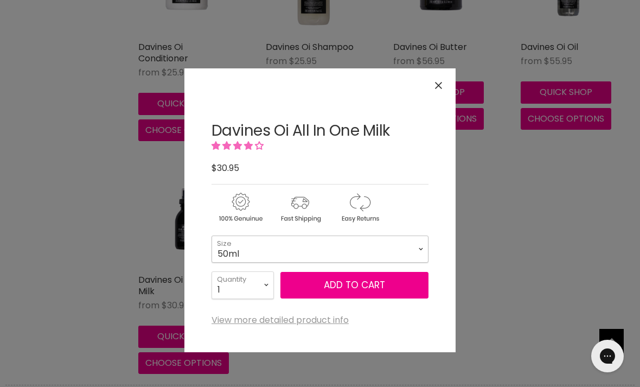
click at [415, 245] on select "50ml 135ml" at bounding box center [319, 248] width 217 height 27
select select "135ml"
click at [359, 278] on button "Add to cart" at bounding box center [354, 285] width 148 height 27
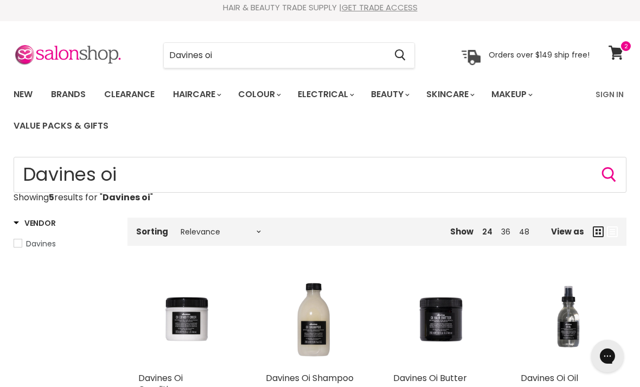
scroll to position [0, 0]
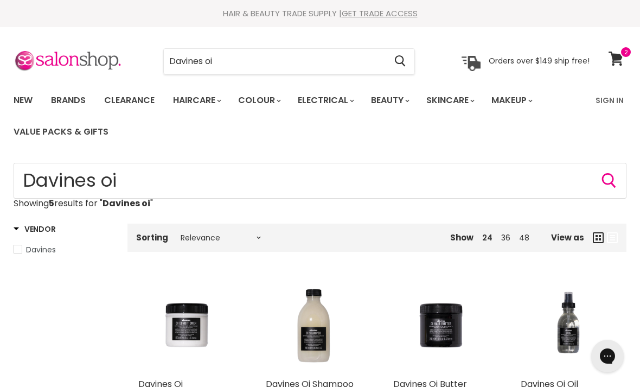
click at [618, 56] on icon at bounding box center [615, 59] width 15 height 14
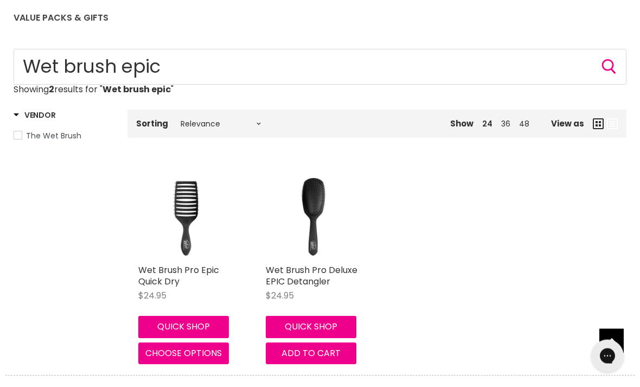
scroll to position [114, 0]
click at [294, 273] on link "Wet Brush Pro Deluxe EPIC Detangler" at bounding box center [312, 276] width 92 height 24
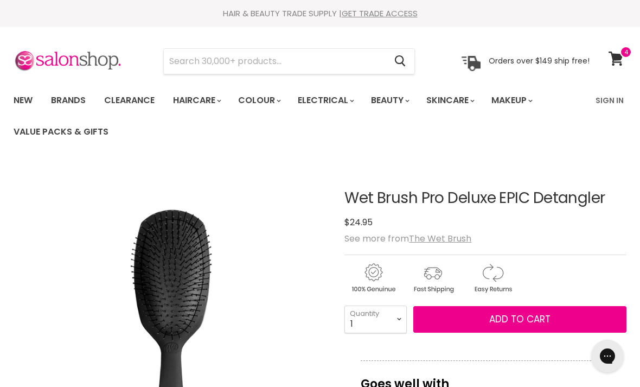
click at [618, 53] on icon at bounding box center [615, 59] width 15 height 14
